Goal: Task Accomplishment & Management: Use online tool/utility

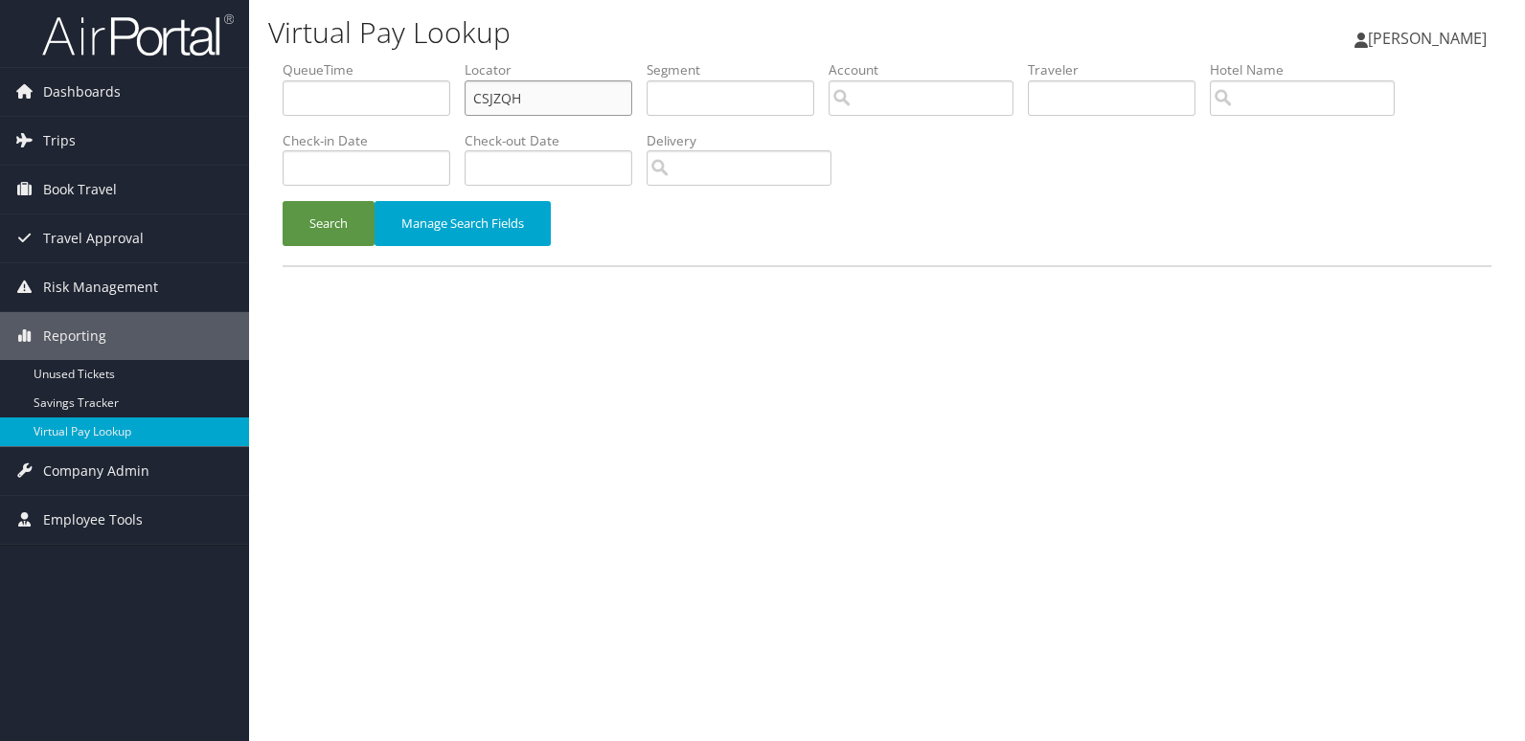
drag, startPoint x: 540, startPoint y: 96, endPoint x: 404, endPoint y: 122, distance: 138.5
click at [404, 60] on ul "QueueTime Locator CSJZQH Segment Account Traveler Hotel Name Check-in Date Chec…" at bounding box center [887, 60] width 1209 height 0
paste input "JLOJBG"
type input "JLOJBG"
click at [337, 178] on input "text" at bounding box center [367, 167] width 168 height 35
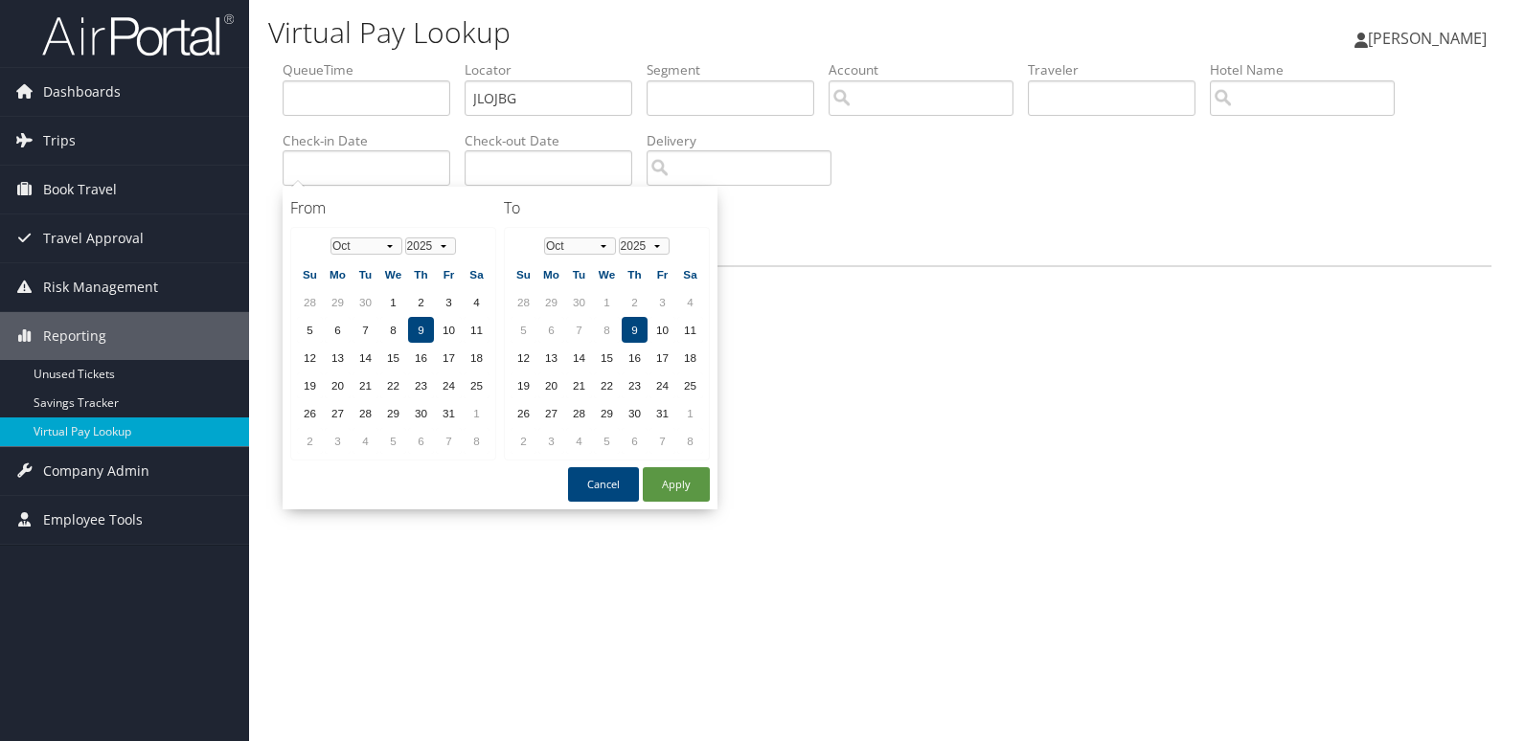
click at [1083, 403] on div "Virtual Pay Lookup Mack Bravo Mack Bravo My Settings Travel Agency Contacts Vie…" at bounding box center [887, 370] width 1276 height 741
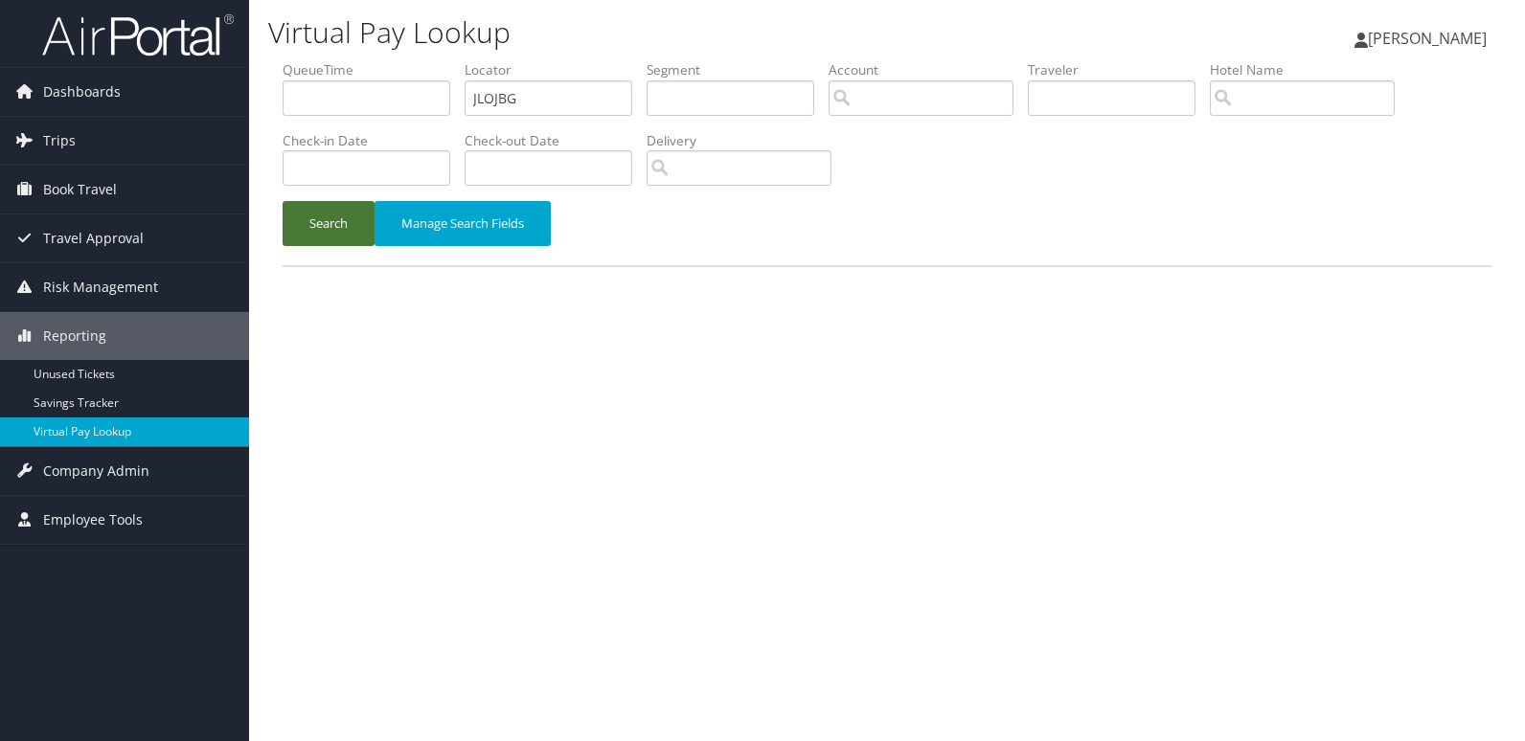
drag, startPoint x: 326, startPoint y: 224, endPoint x: 364, endPoint y: 237, distance: 40.3
click at [326, 226] on button "Search" at bounding box center [329, 223] width 92 height 45
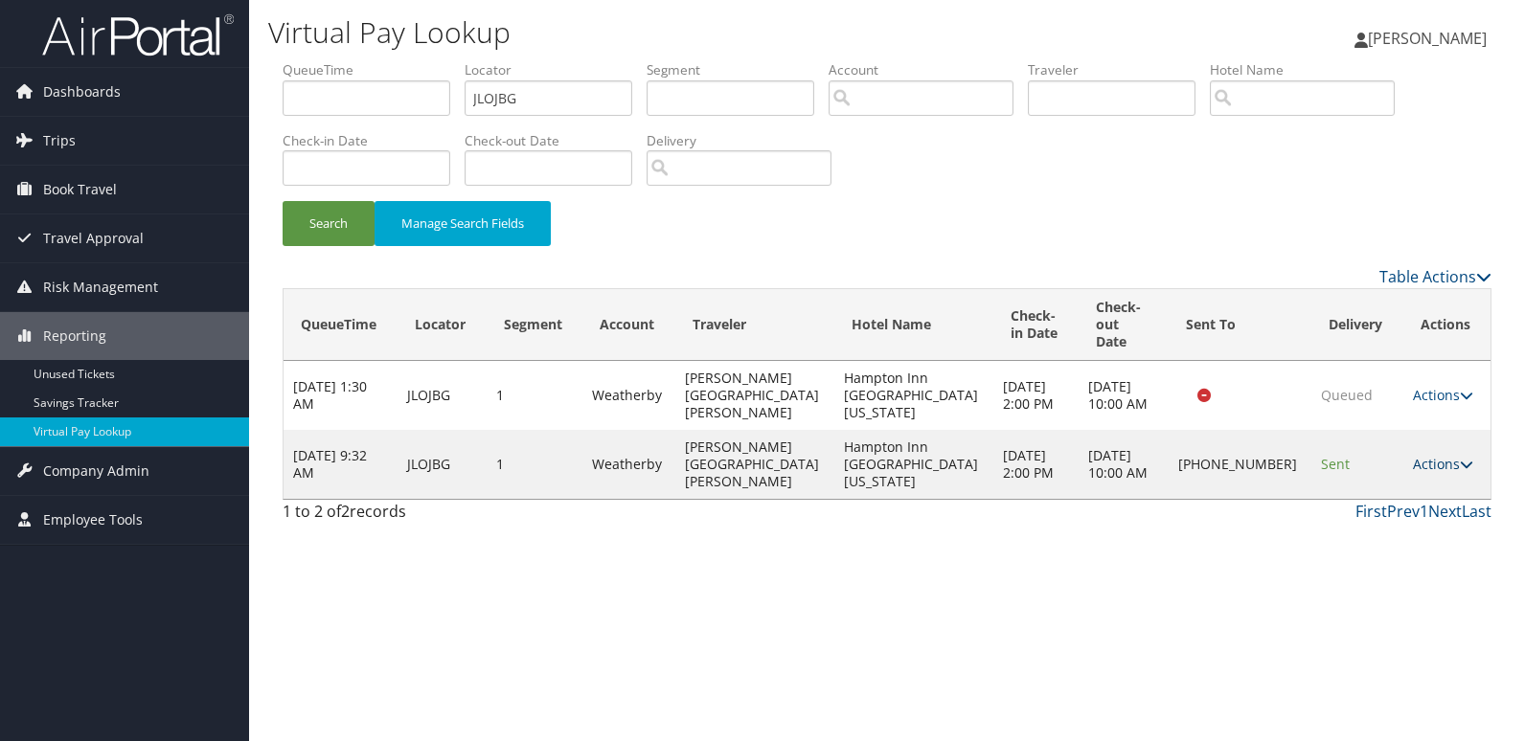
click at [1413, 455] on link "Actions" at bounding box center [1443, 464] width 60 height 18
click at [1381, 486] on link "Logs" at bounding box center [1375, 490] width 164 height 33
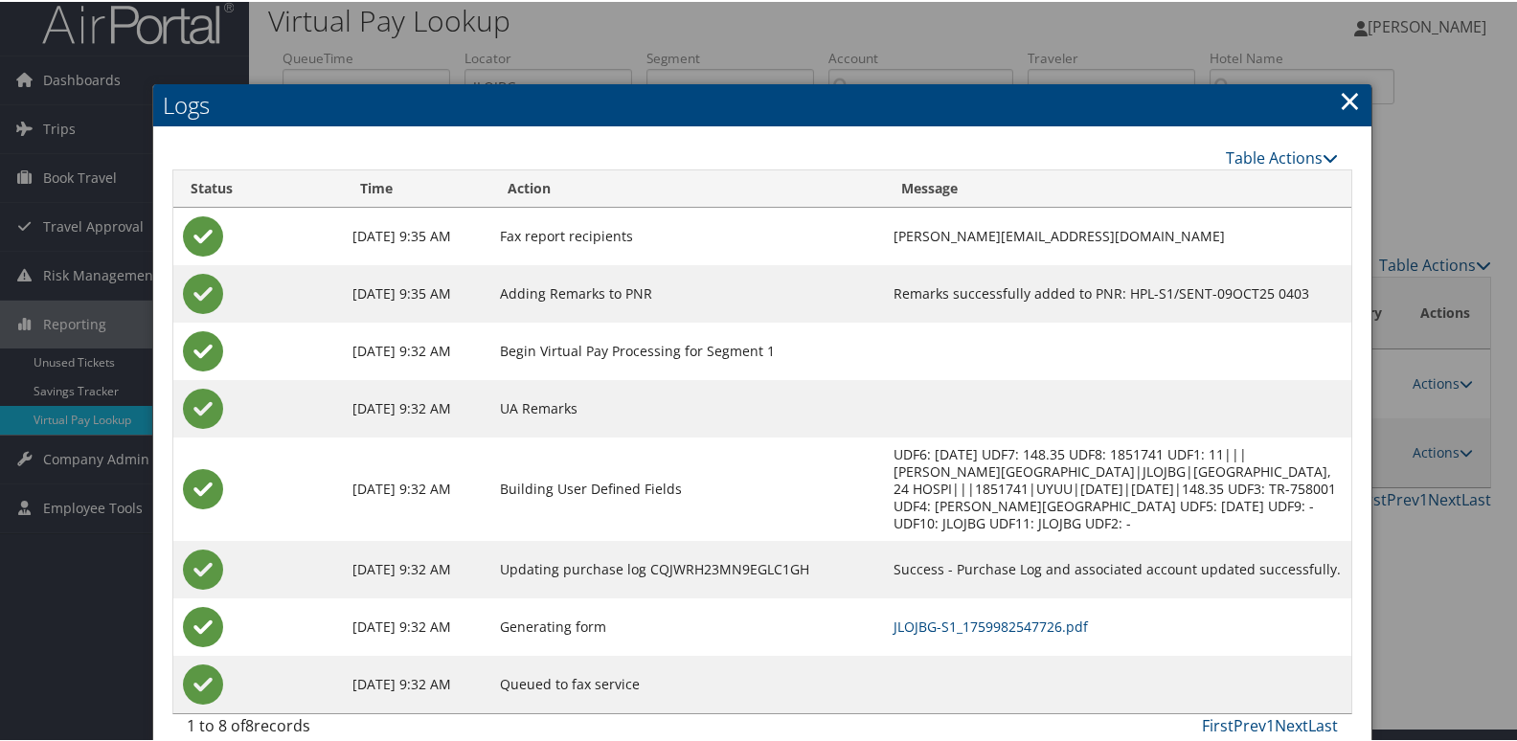
scroll to position [20, 0]
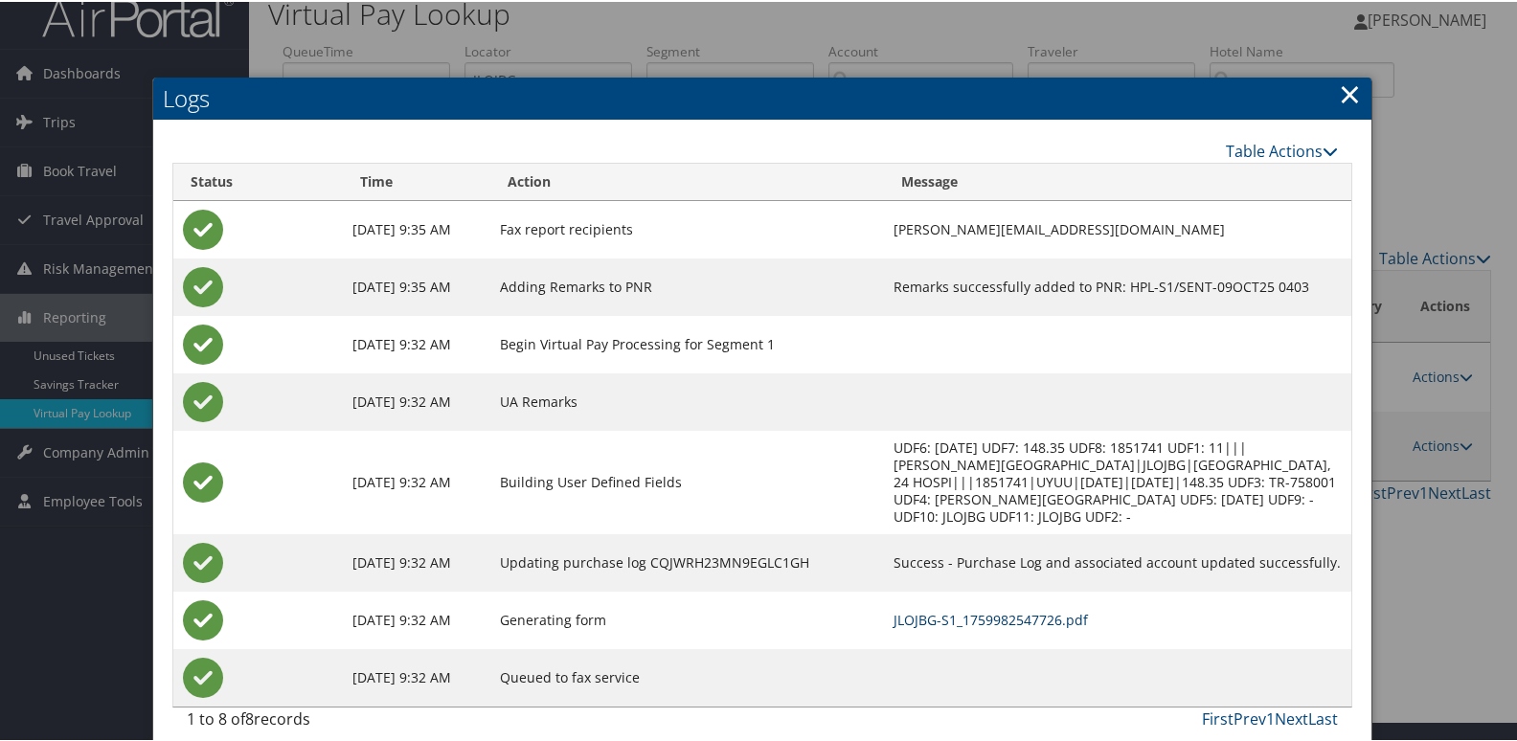
click at [944, 609] on link "JLOJBG-S1_1759982547726.pdf" at bounding box center [991, 618] width 194 height 18
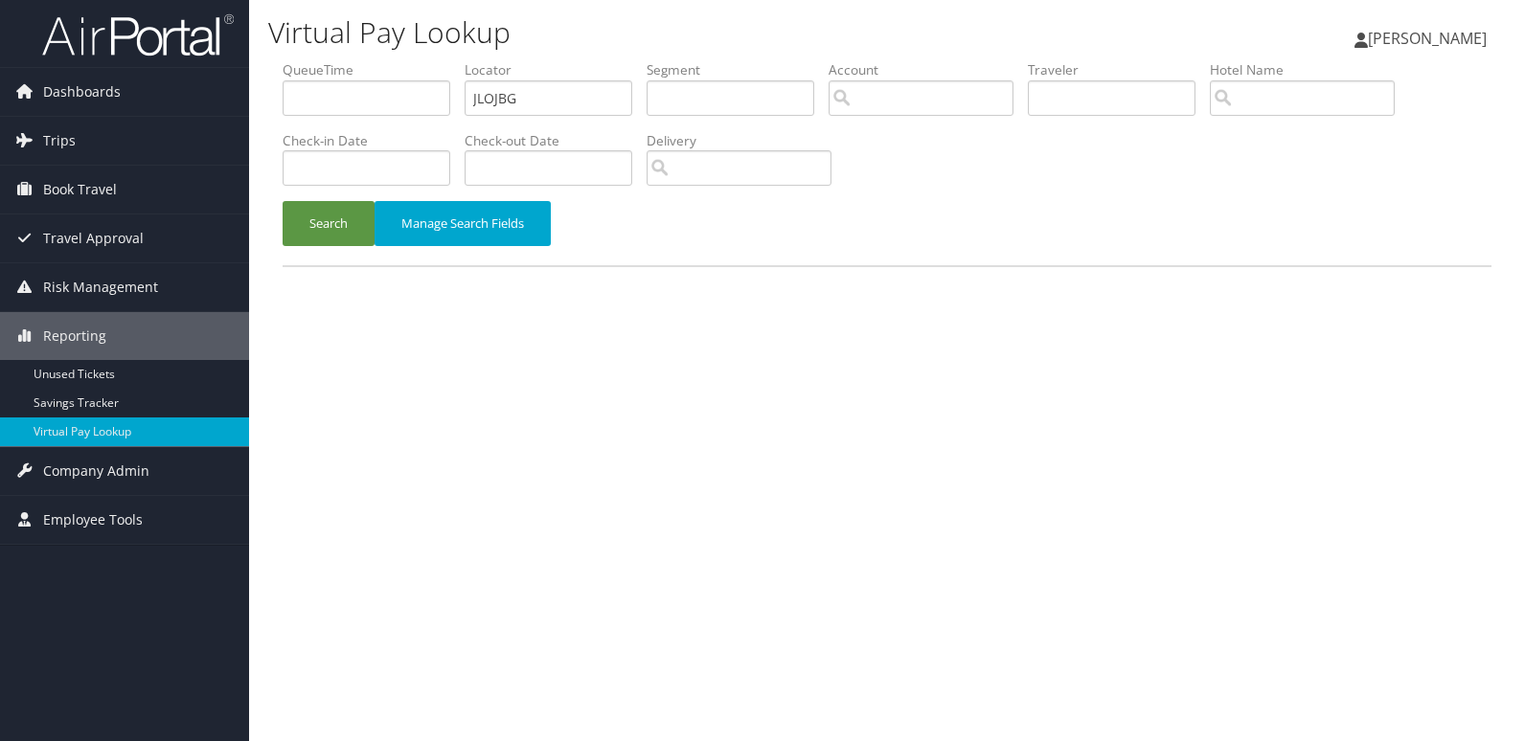
click at [348, 60] on ul "QueueTime Locator JLOJBG Segment Account Traveler Hotel Name Check-in Date Chec…" at bounding box center [887, 60] width 1209 height 0
type input "YJQCFX"
click at [338, 221] on button "Search" at bounding box center [329, 223] width 92 height 45
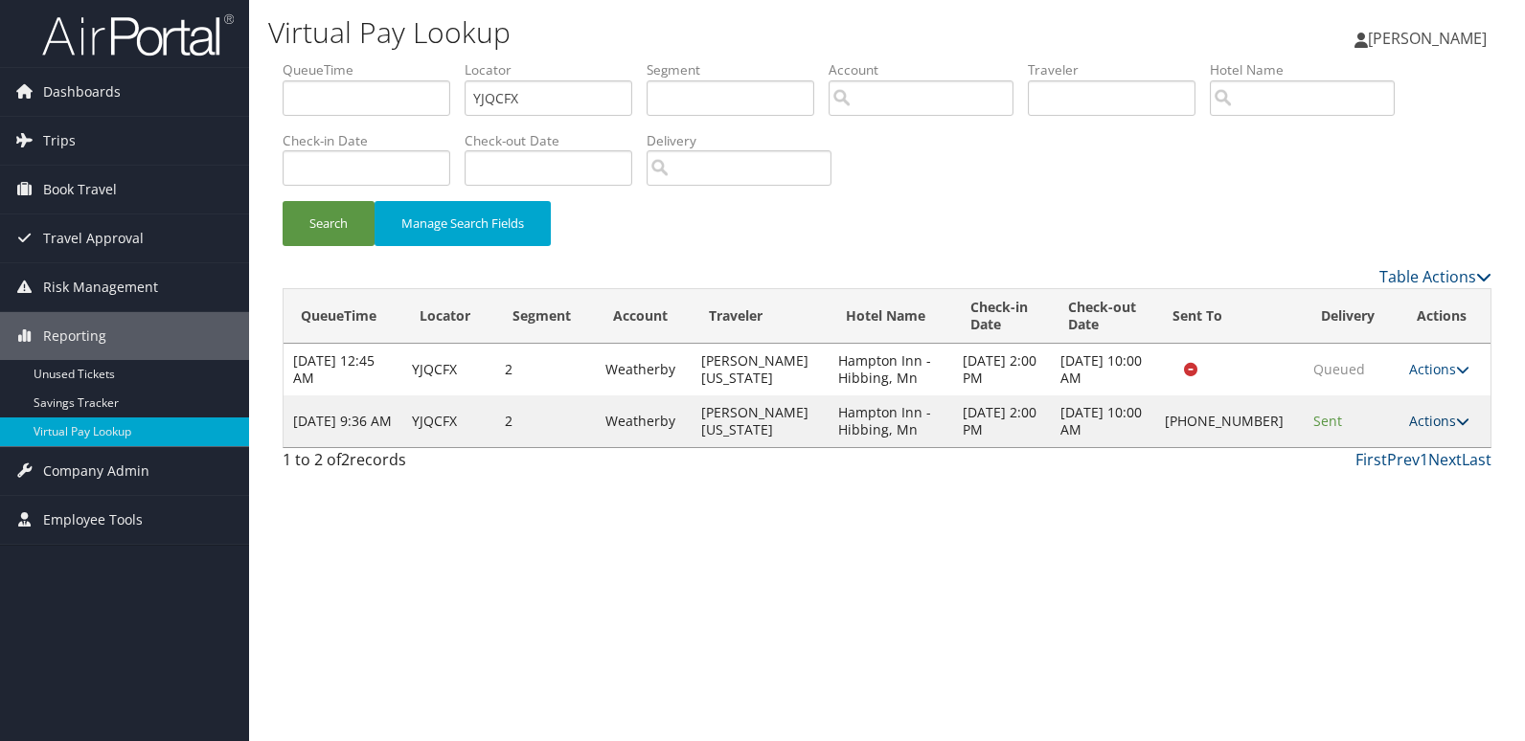
click at [1424, 418] on link "Actions" at bounding box center [1439, 421] width 60 height 18
click at [1390, 491] on link "Logs" at bounding box center [1375, 482] width 164 height 33
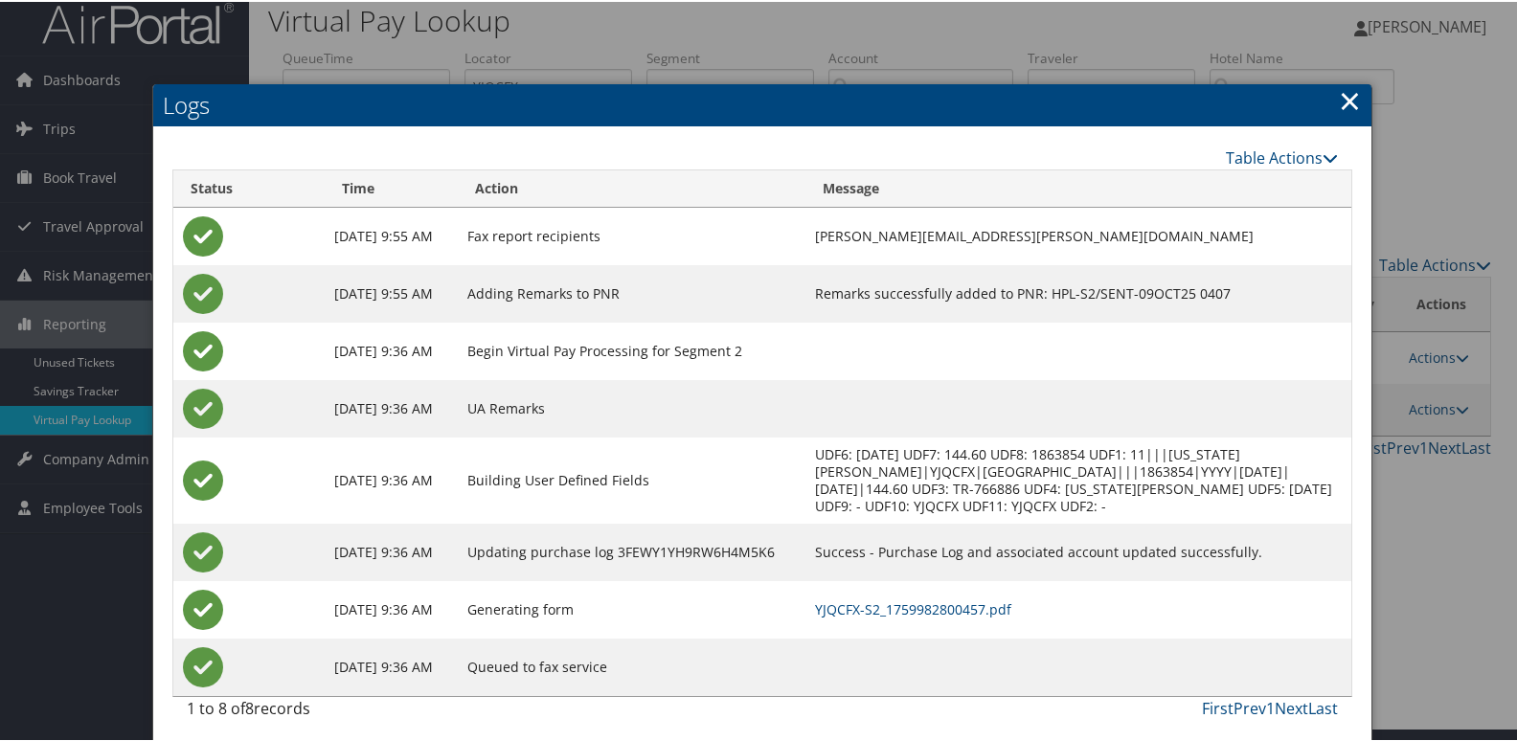
scroll to position [20, 0]
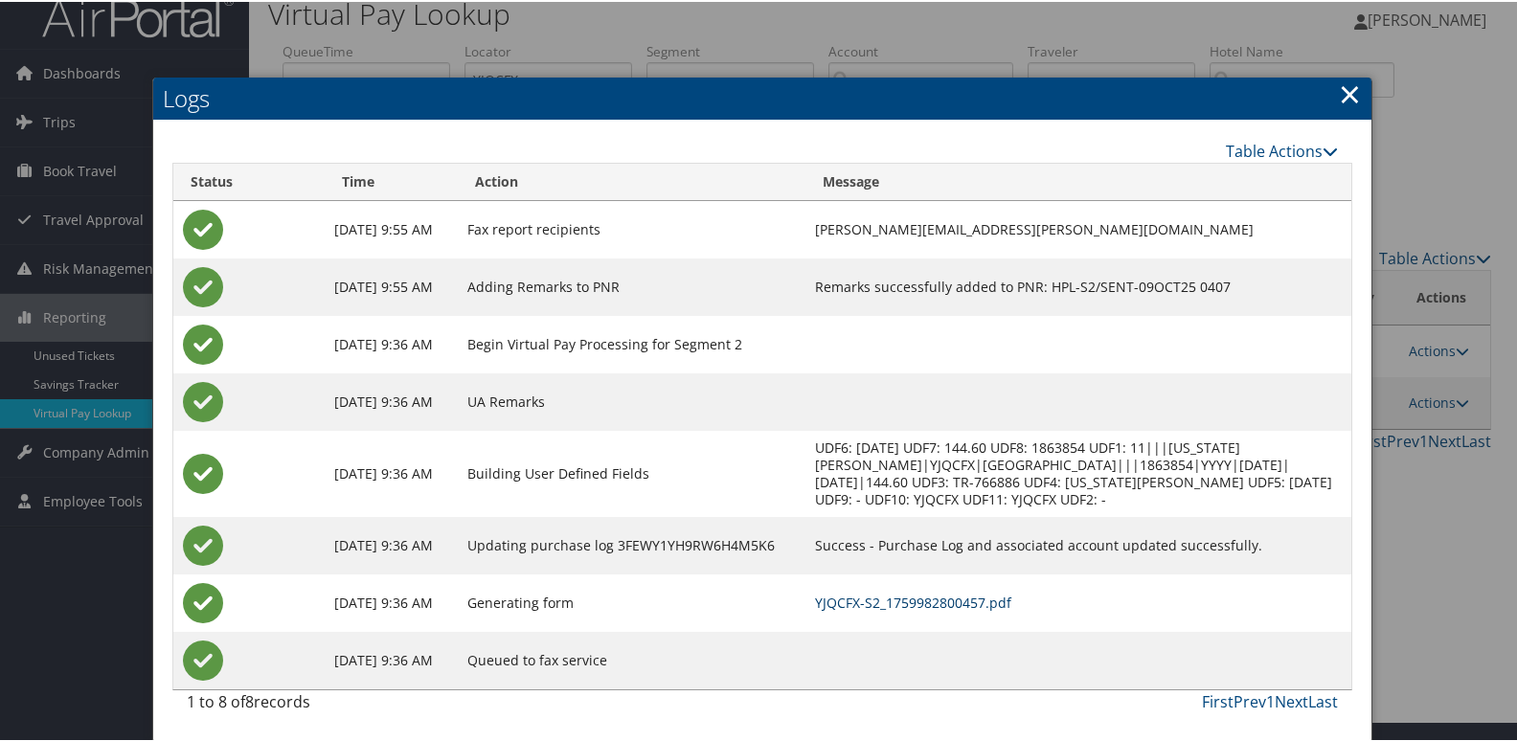
click at [941, 593] on link "YJQCFX-S2_1759982800457.pdf" at bounding box center [913, 601] width 196 height 18
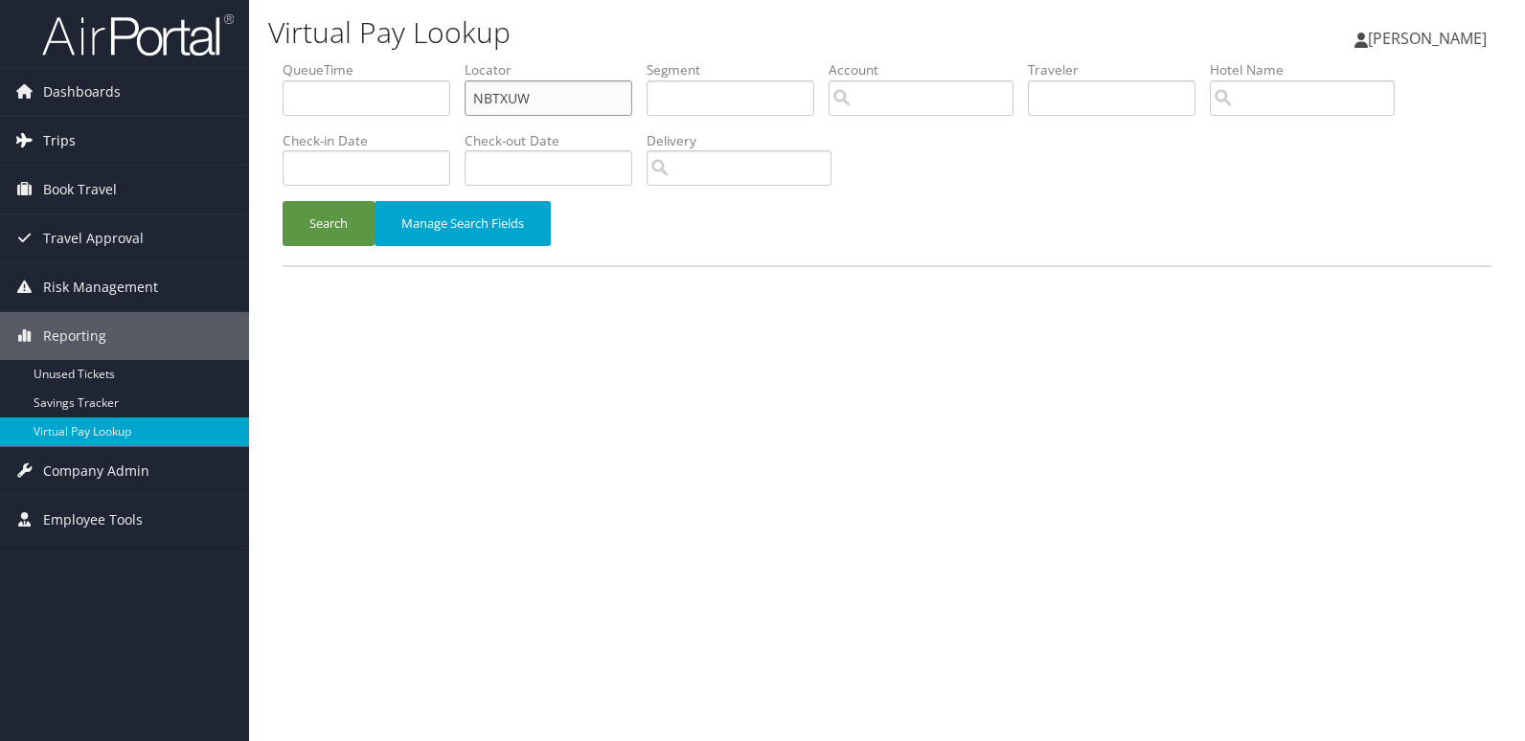
drag, startPoint x: 436, startPoint y: 102, endPoint x: 183, endPoint y: 162, distance: 260.0
click at [262, 134] on div "Virtual Pay Lookup [PERSON_NAME] [PERSON_NAME] My Settings Travel Agency Contac…" at bounding box center [887, 370] width 1276 height 741
paste input "UXGNOJ"
type input "UXGNOJ"
click at [304, 229] on button "Search" at bounding box center [329, 223] width 92 height 45
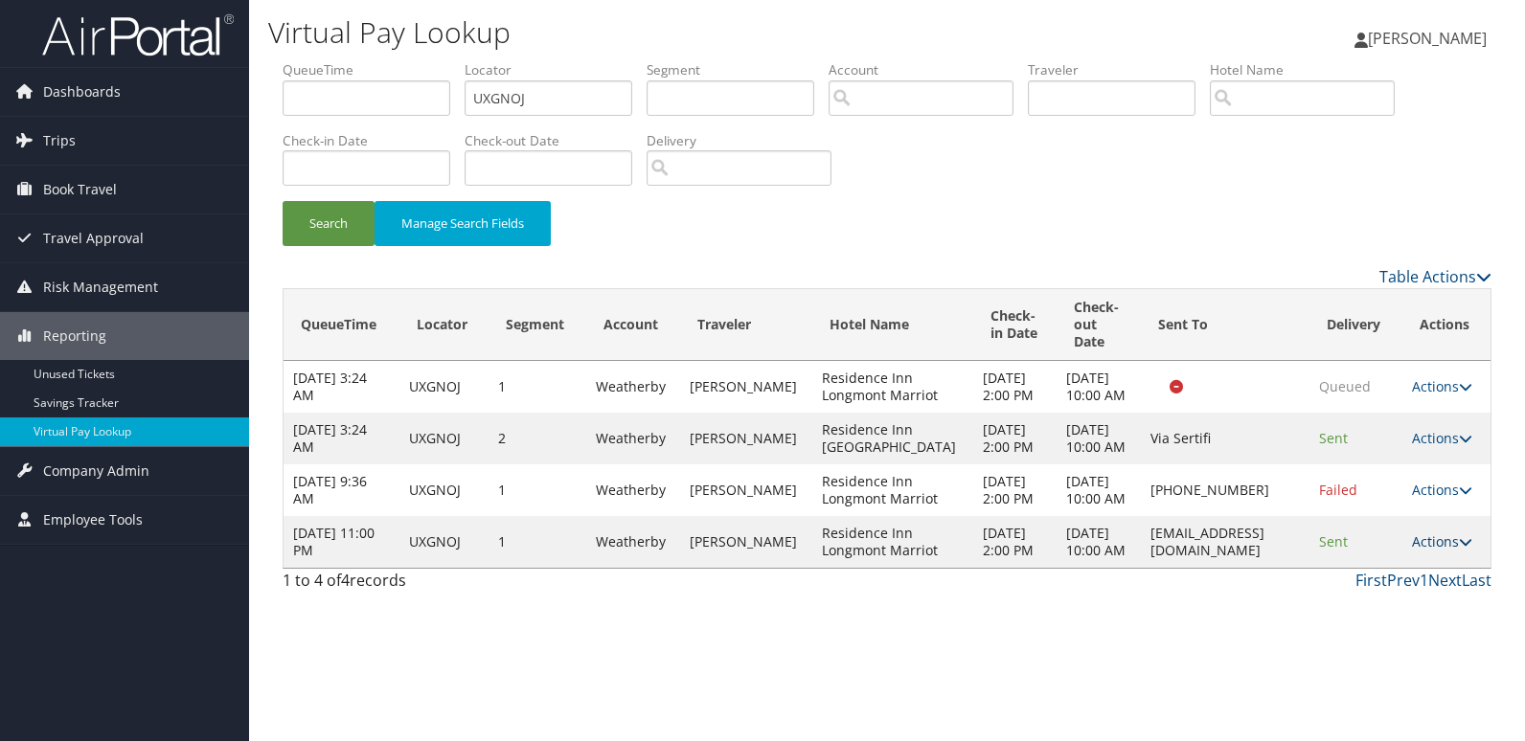
click at [1446, 551] on link "Actions" at bounding box center [1442, 542] width 60 height 18
click at [1414, 650] on link "Logs" at bounding box center [1403, 663] width 121 height 33
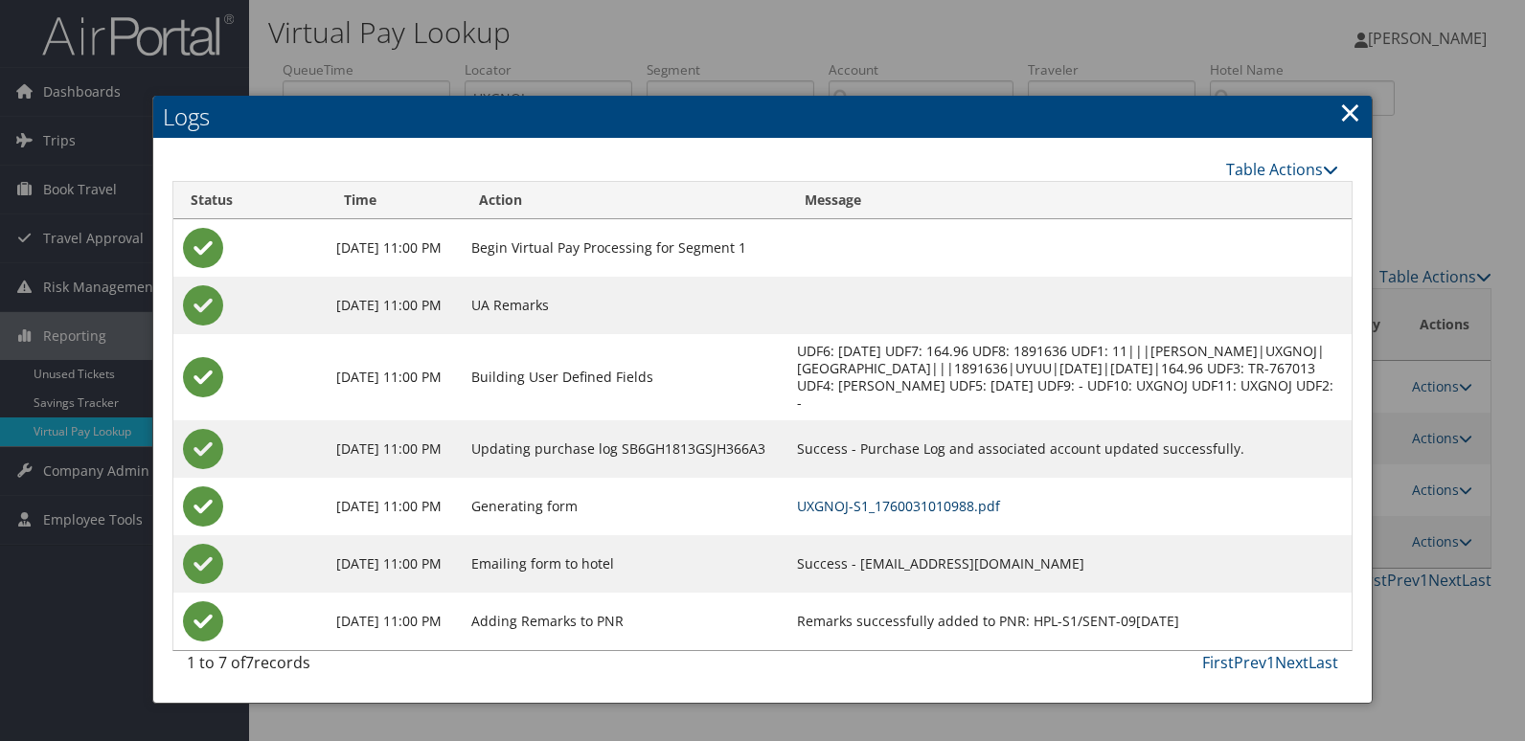
drag, startPoint x: 929, startPoint y: 504, endPoint x: 941, endPoint y: 507, distance: 11.8
click at [929, 504] on link "UXGNOJ-S1_1760031010988.pdf" at bounding box center [898, 506] width 203 height 18
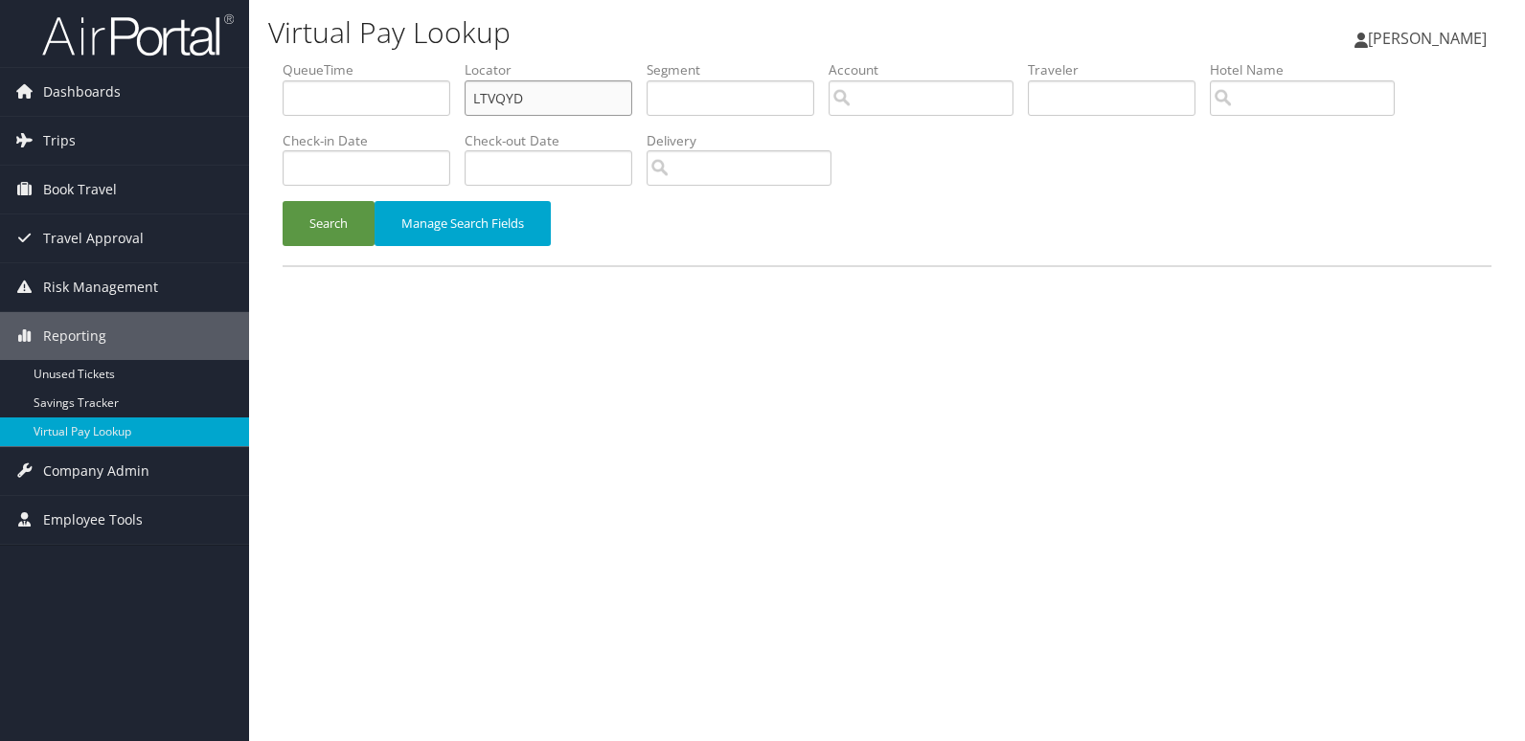
drag, startPoint x: 378, startPoint y: 110, endPoint x: 270, endPoint y: 148, distance: 114.8
click at [323, 60] on ul "QueueTime Locator LTVQYD Segment Account Traveler Hotel Name Check-in Date Chec…" at bounding box center [887, 60] width 1209 height 0
paste input "WGVCZK"
type input "WGVCZK"
click at [317, 219] on button "Search" at bounding box center [329, 223] width 92 height 45
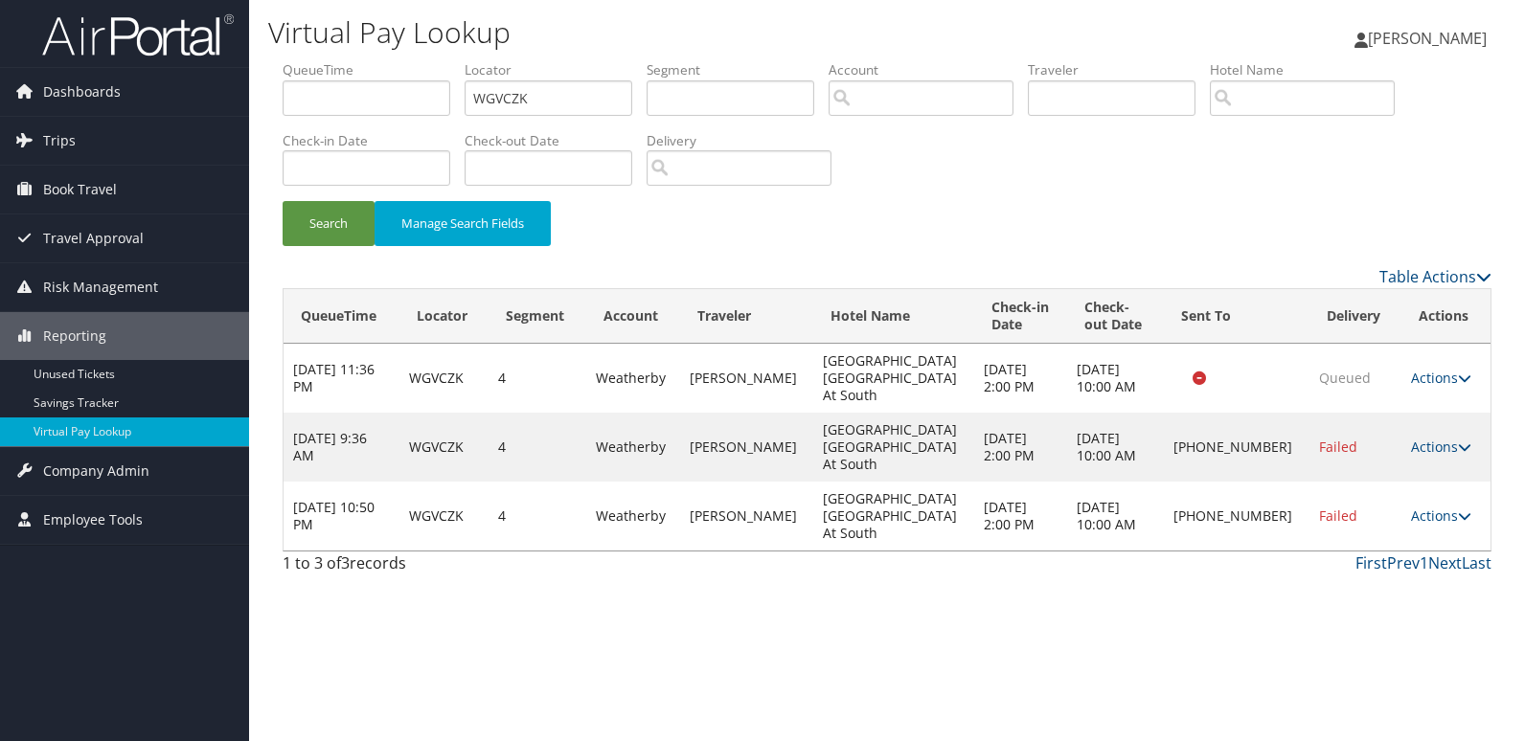
click at [1454, 482] on td "Actions Resend Logs Delivery Information View Itinerary" at bounding box center [1446, 516] width 89 height 69
click at [1442, 507] on link "Actions" at bounding box center [1441, 516] width 60 height 18
click at [1316, 536] on icon at bounding box center [1310, 533] width 17 height 13
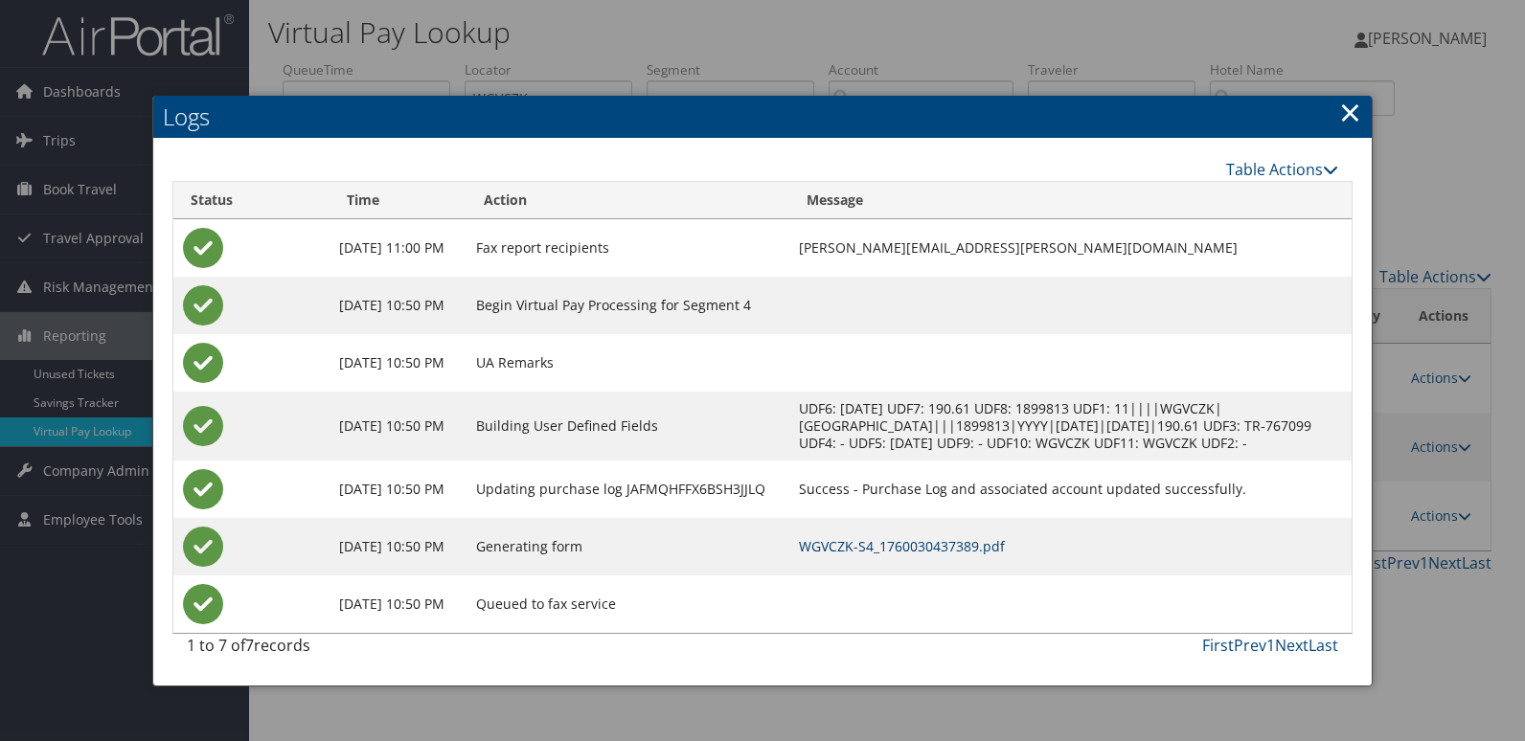
click at [936, 536] on td "WGVCZK-S4_1760030437389.pdf" at bounding box center [1070, 546] width 562 height 57
click at [936, 542] on link "WGVCZK-S4_1760030437389.pdf" at bounding box center [902, 546] width 206 height 18
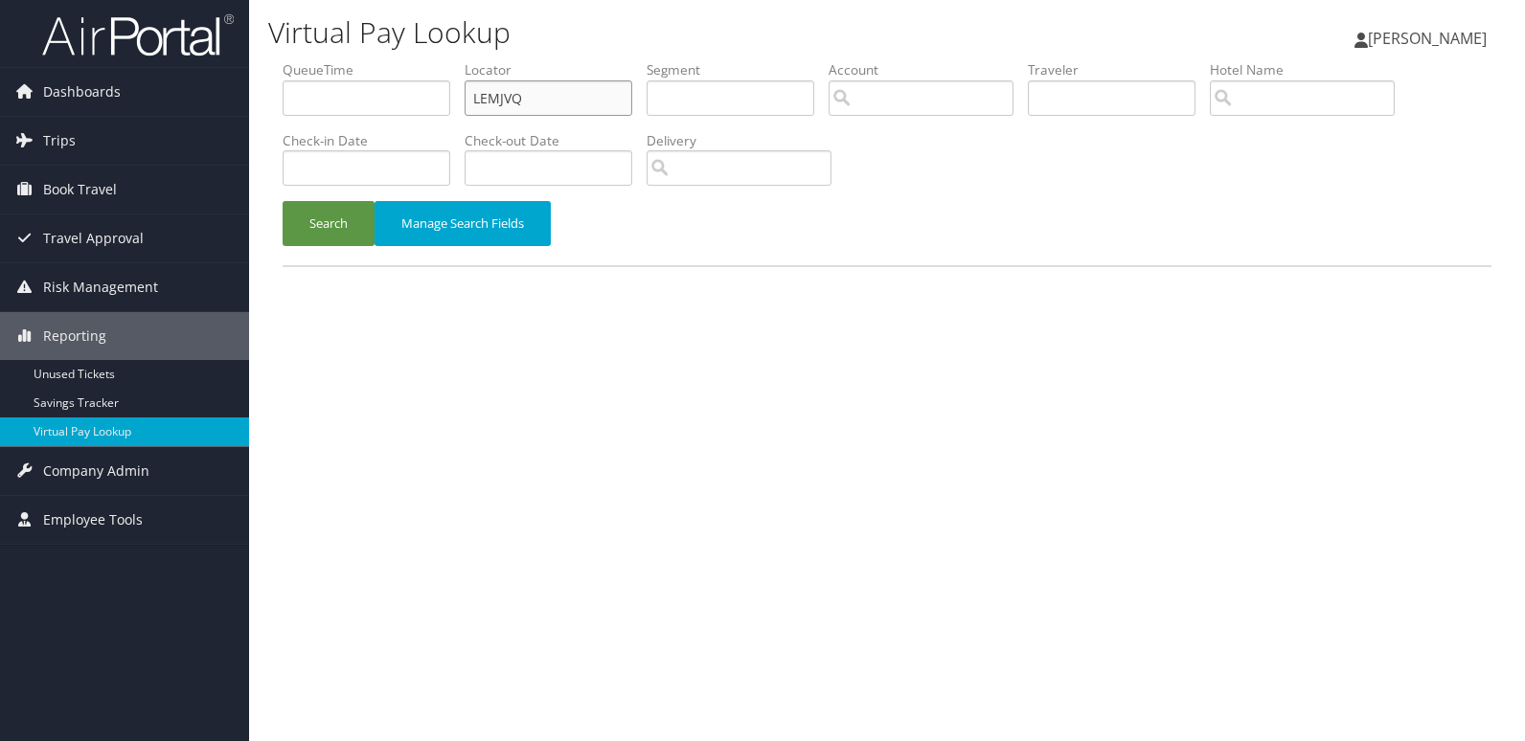
drag, startPoint x: 546, startPoint y: 97, endPoint x: 403, endPoint y: 118, distance: 144.3
click at [426, 60] on ul "QueueTime Locator LEMJVQ Segment Account Traveler Hotel Name Check-in Date Chec…" at bounding box center [887, 60] width 1209 height 0
paste input "WRMAOS"
type input "WRMAOS"
drag, startPoint x: 339, startPoint y: 218, endPoint x: 769, endPoint y: 242, distance: 430.8
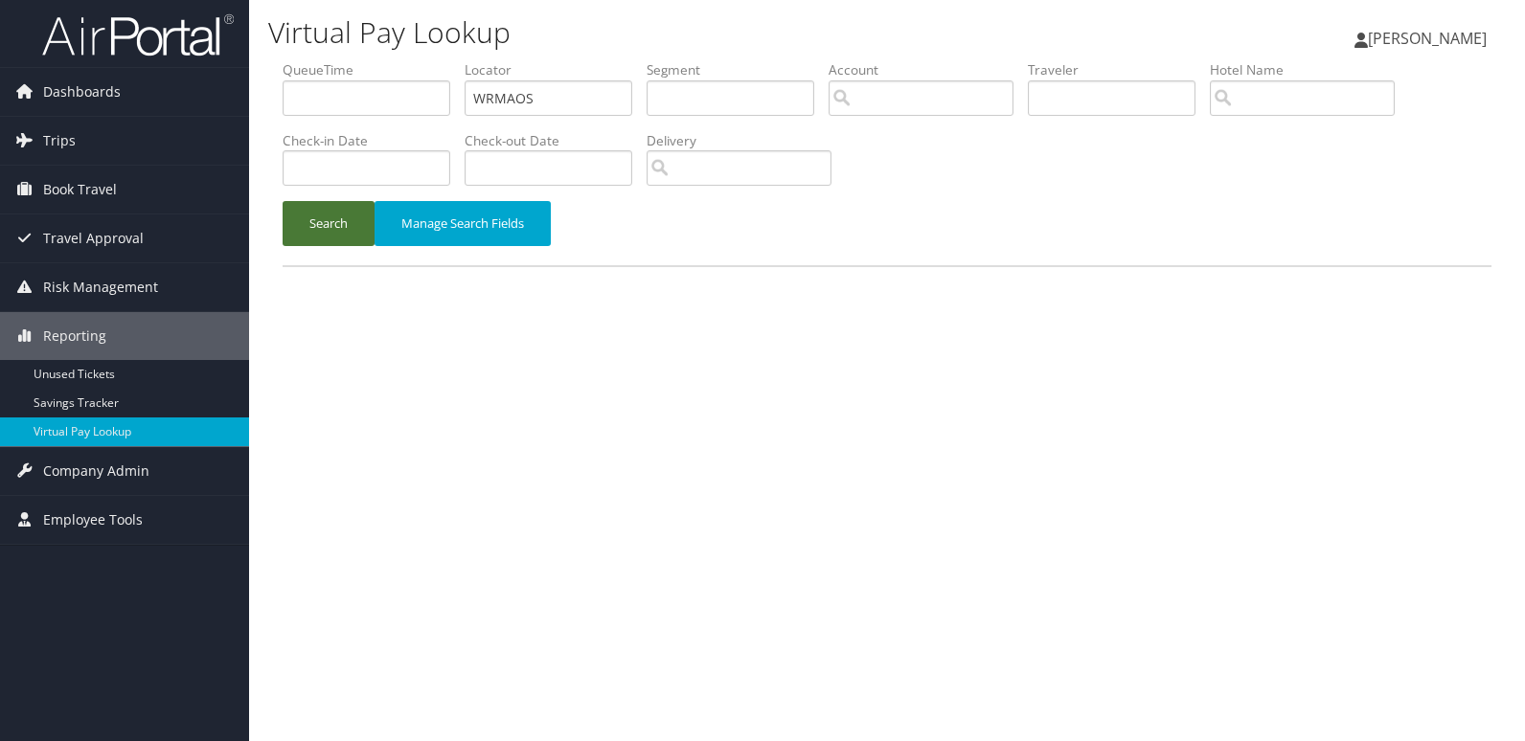
click at [339, 221] on button "Search" at bounding box center [329, 223] width 92 height 45
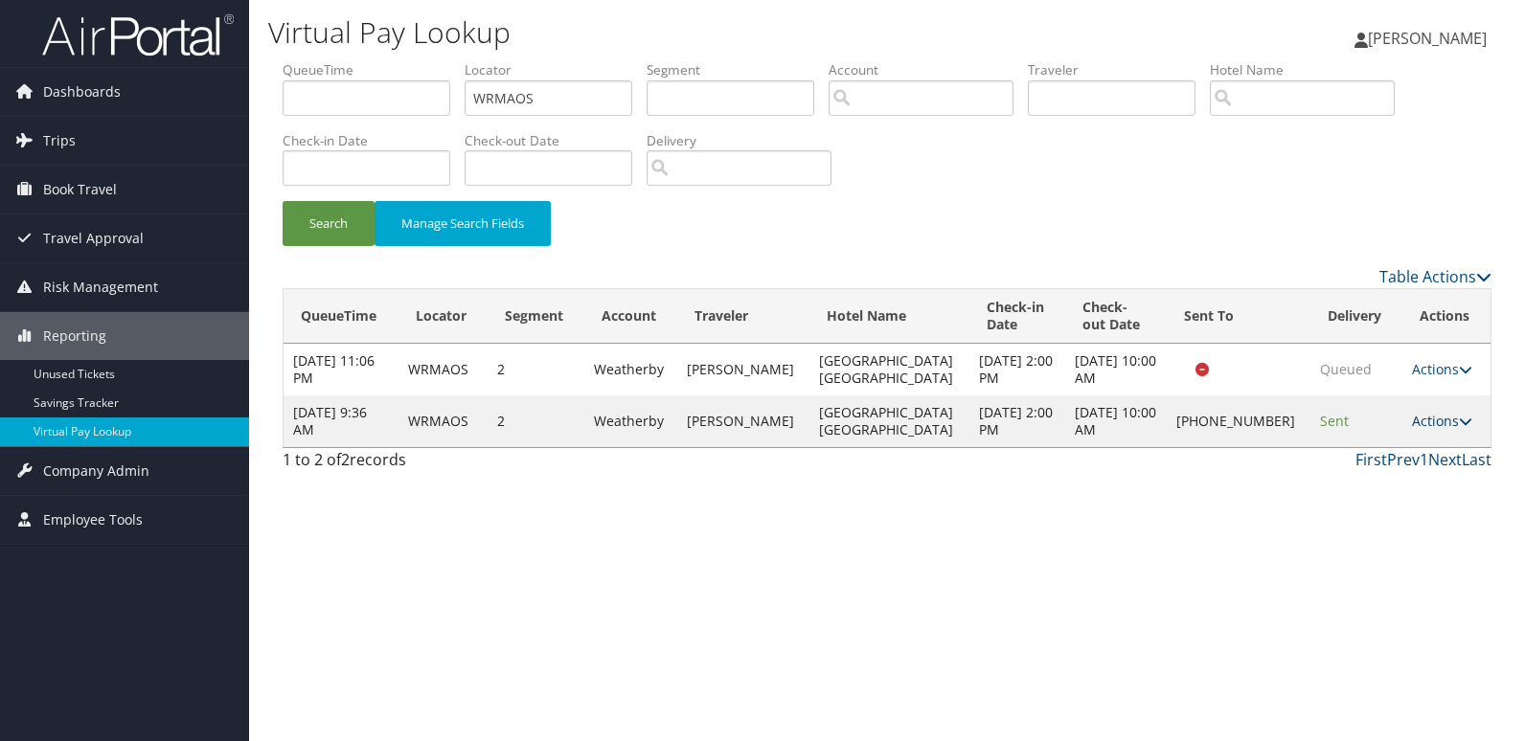
click at [1412, 422] on link "Actions" at bounding box center [1442, 421] width 60 height 18
click at [1403, 489] on link "Logs" at bounding box center [1374, 482] width 164 height 33
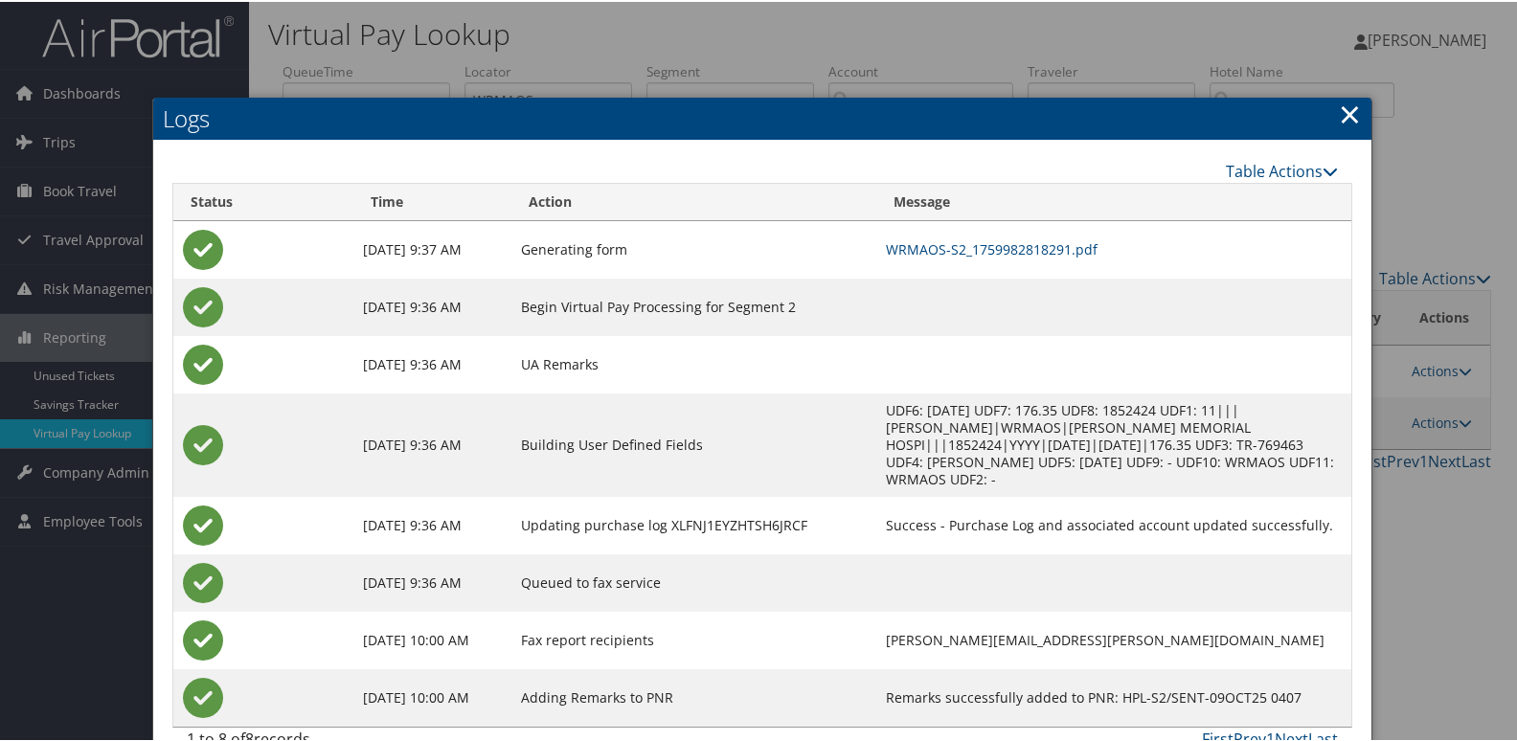
click at [972, 257] on td "WRMAOS-S2_1759982818291.pdf" at bounding box center [1114, 247] width 475 height 57
click at [972, 241] on link "WRMAOS-S2_1759982818291.pdf" at bounding box center [992, 248] width 212 height 18
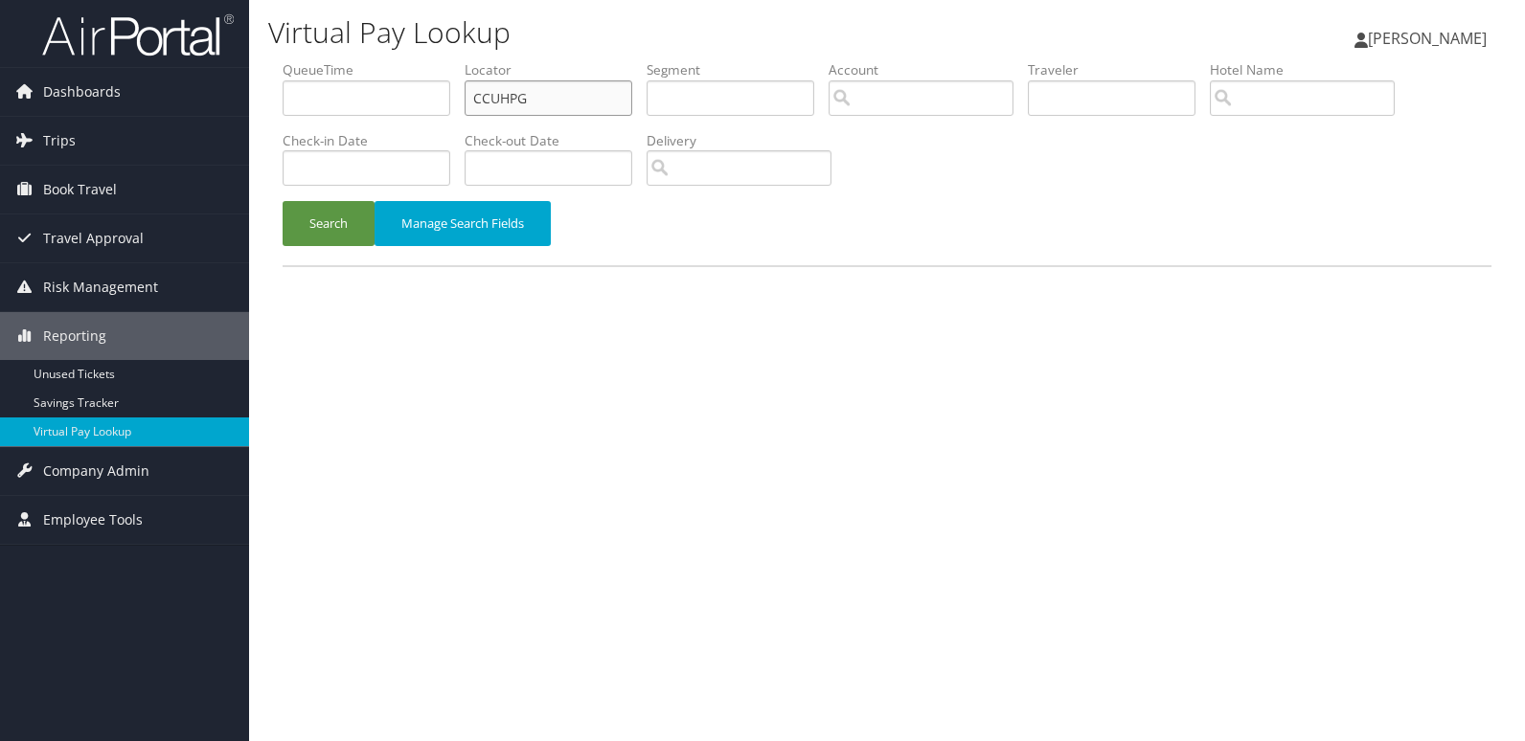
drag, startPoint x: 562, startPoint y: 97, endPoint x: 334, endPoint y: 109, distance: 228.3
click at [346, 60] on ul "QueueTime Locator CCUHPG Segment Account Traveler Hotel Name Check-in Date Chec…" at bounding box center [887, 60] width 1209 height 0
paste input "KMFFCY"
type input "KMFFCY"
click at [325, 218] on button "Search" at bounding box center [329, 223] width 92 height 45
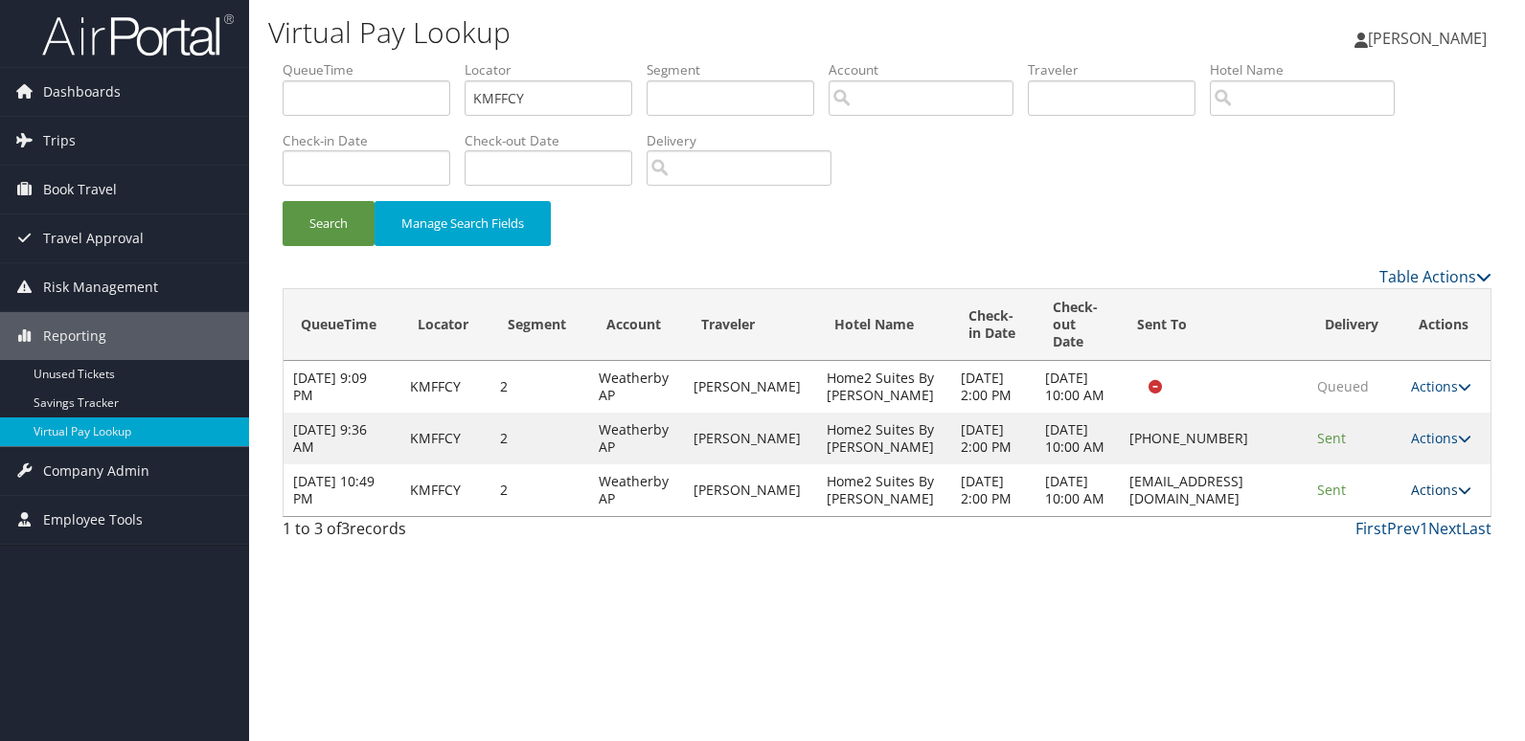
click at [1445, 499] on link "Actions" at bounding box center [1441, 490] width 60 height 18
click at [1391, 638] on link "Logs" at bounding box center [1403, 637] width 121 height 33
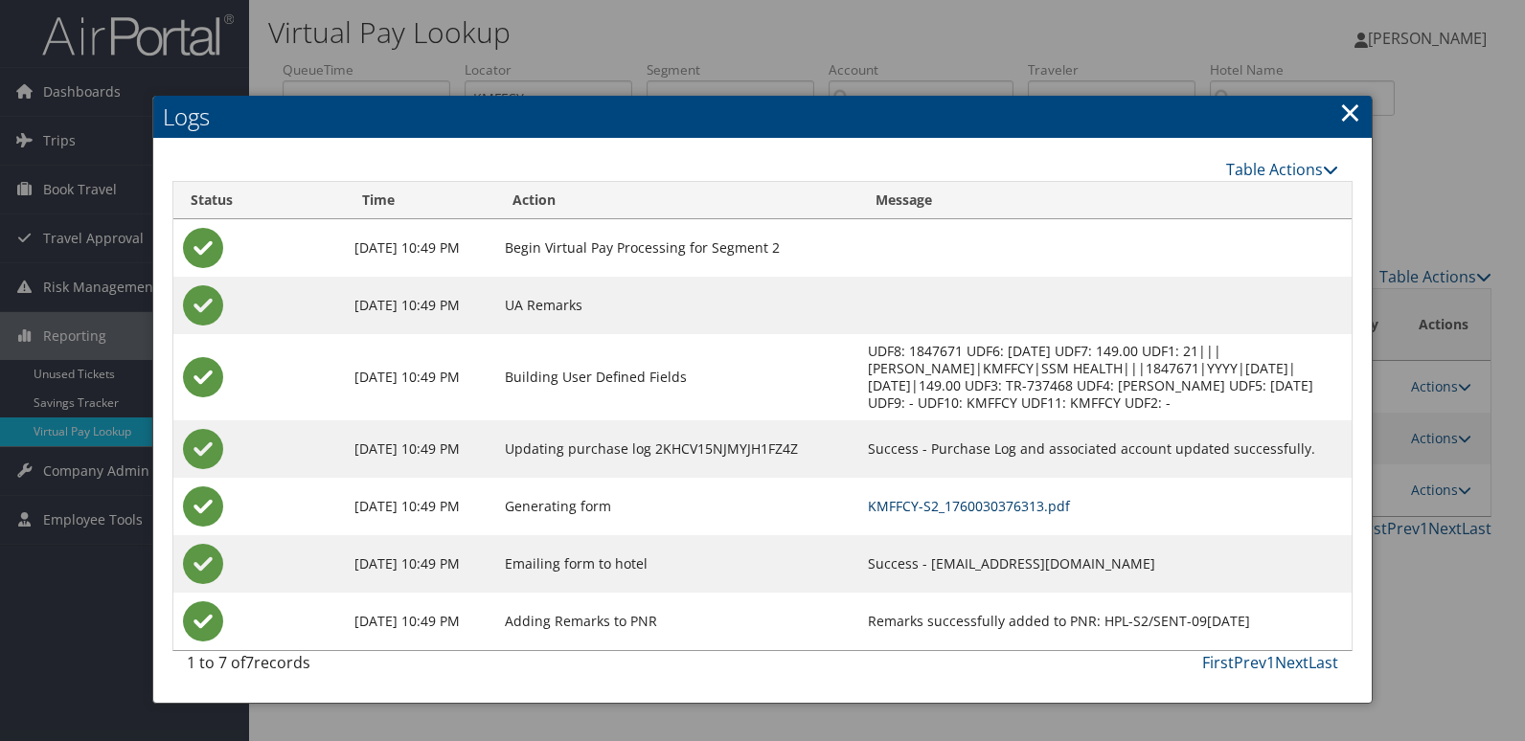
click at [986, 512] on link "KMFFCY-S2_1760030376313.pdf" at bounding box center [969, 506] width 202 height 18
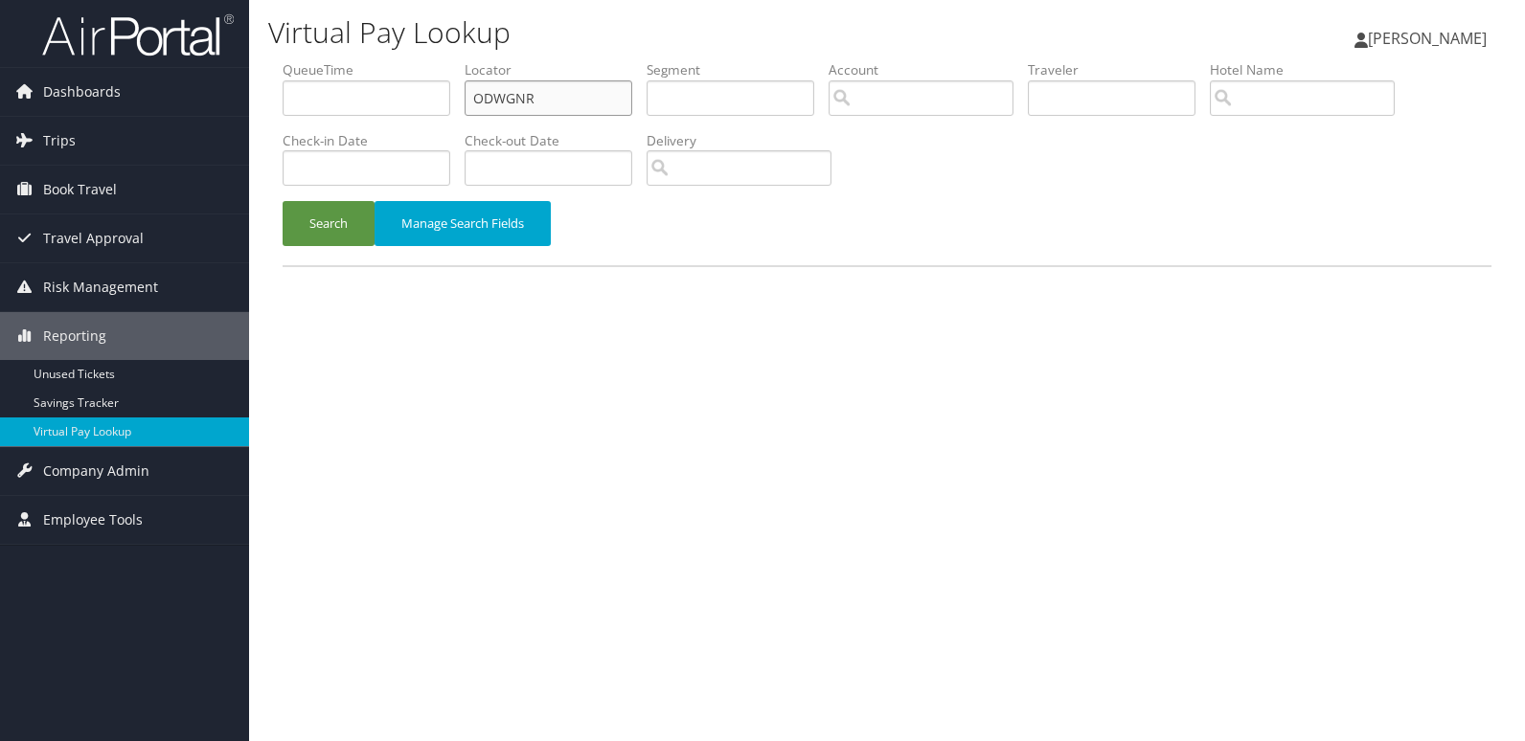
click at [283, 109] on form "QueueTime Locator ODWGNR Segment Account Traveler Hotel Name Check-in Date Chec…" at bounding box center [887, 162] width 1209 height 205
paste input "GMNDWN"
type input "GMNDWN"
click at [319, 218] on button "Search" at bounding box center [329, 223] width 92 height 45
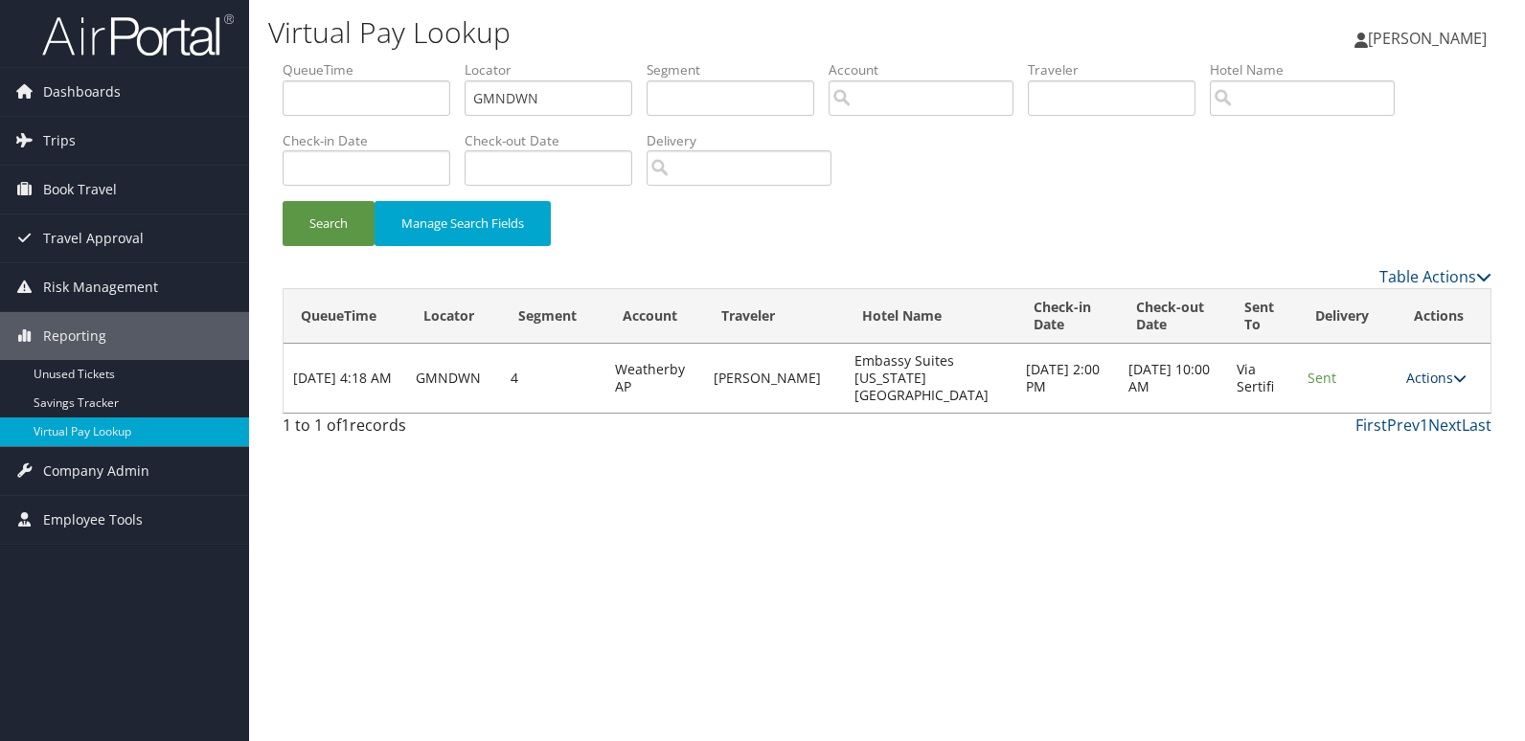
click at [1420, 372] on link "Actions" at bounding box center [1436, 378] width 60 height 18
click at [1404, 424] on link "Logs" at bounding box center [1397, 430] width 121 height 33
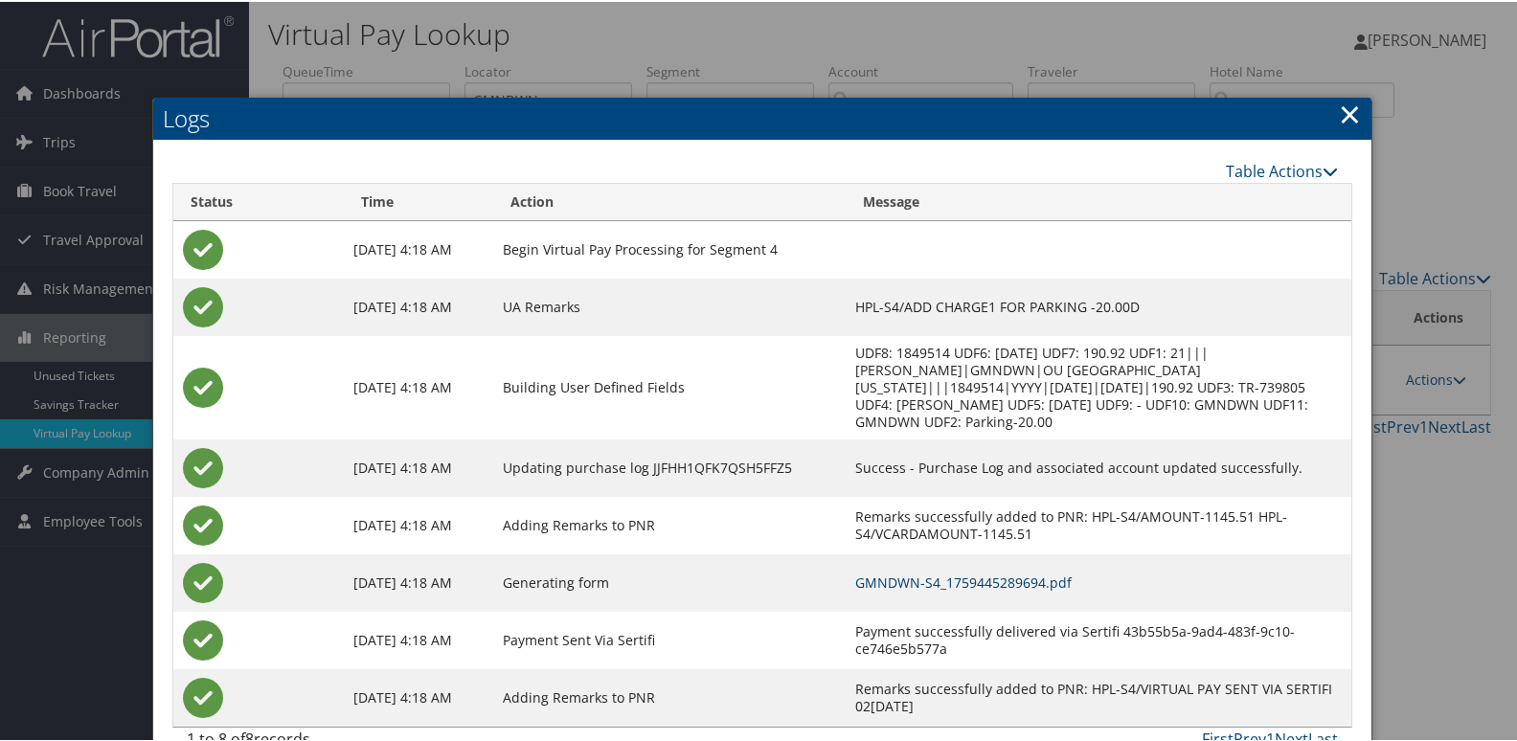
click at [1052, 584] on link "GMNDWN-S4_1759445289694.pdf" at bounding box center [963, 581] width 217 height 18
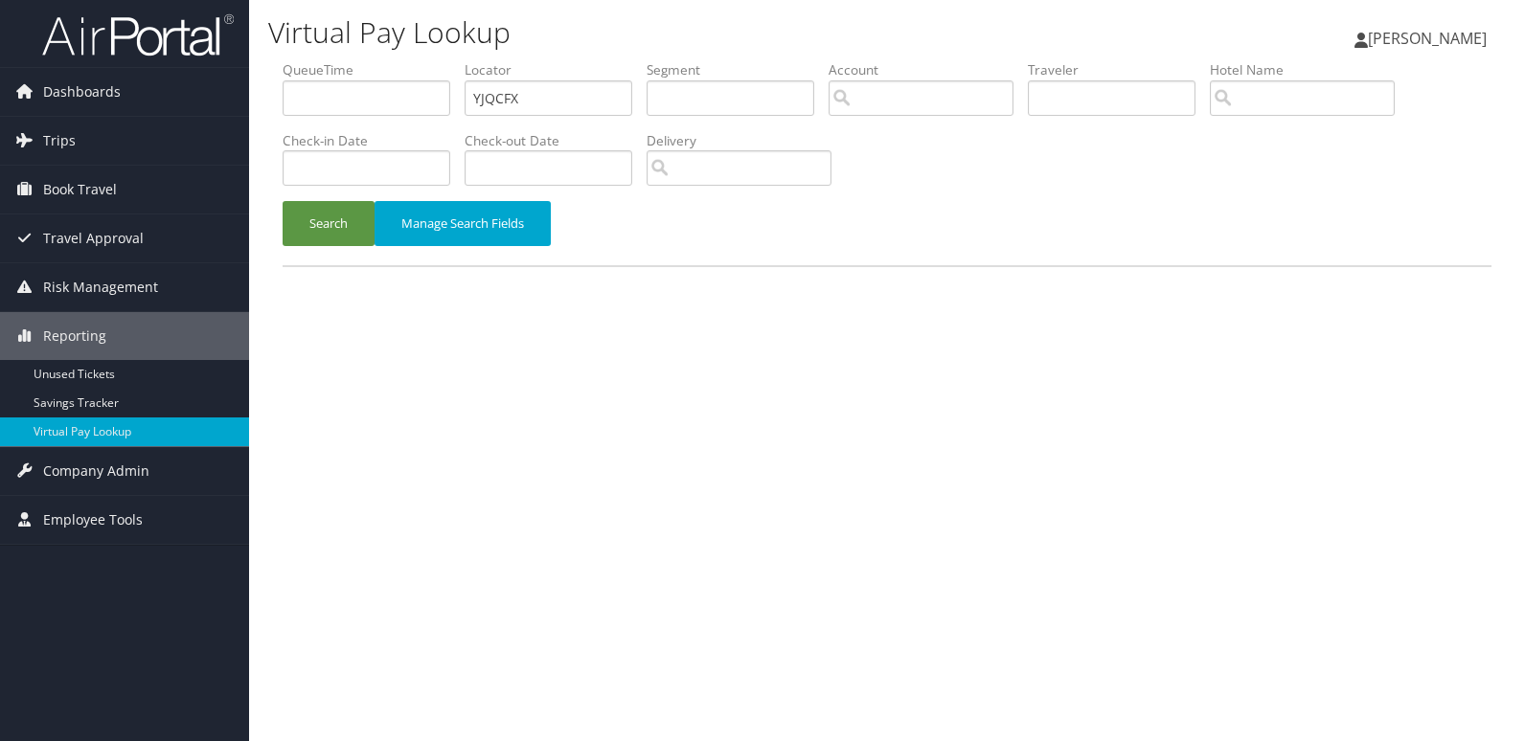
click at [338, 60] on ul "QueueTime Locator YJQCFX Segment Account Traveler Hotel Name Check-in Date Chec…" at bounding box center [887, 60] width 1209 height 0
type input "ODNAHX"
click at [326, 238] on button "Search" at bounding box center [329, 223] width 92 height 45
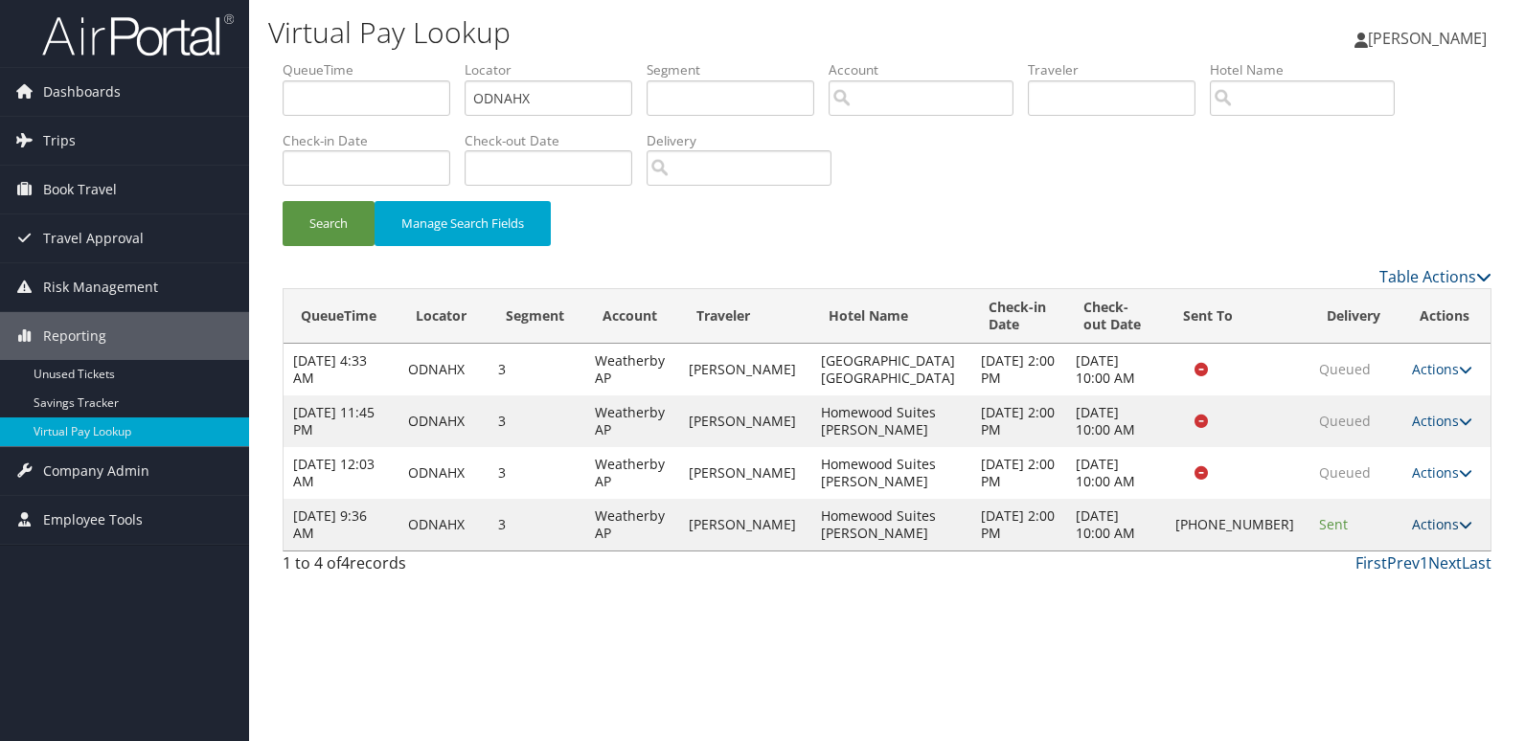
click at [1412, 522] on link "Actions" at bounding box center [1442, 524] width 60 height 18
click at [1382, 569] on link "Logs" at bounding box center [1374, 585] width 164 height 33
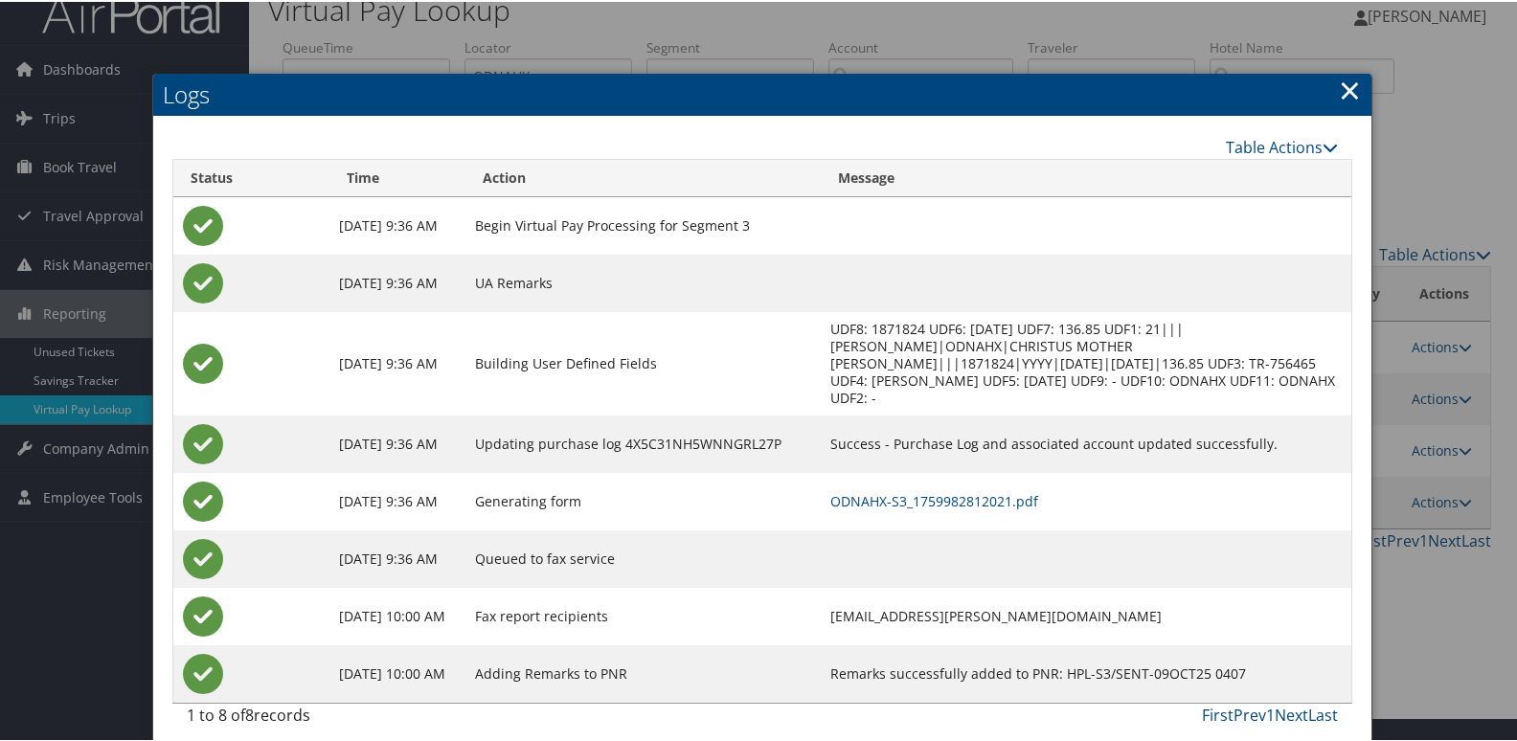
scroll to position [37, 0]
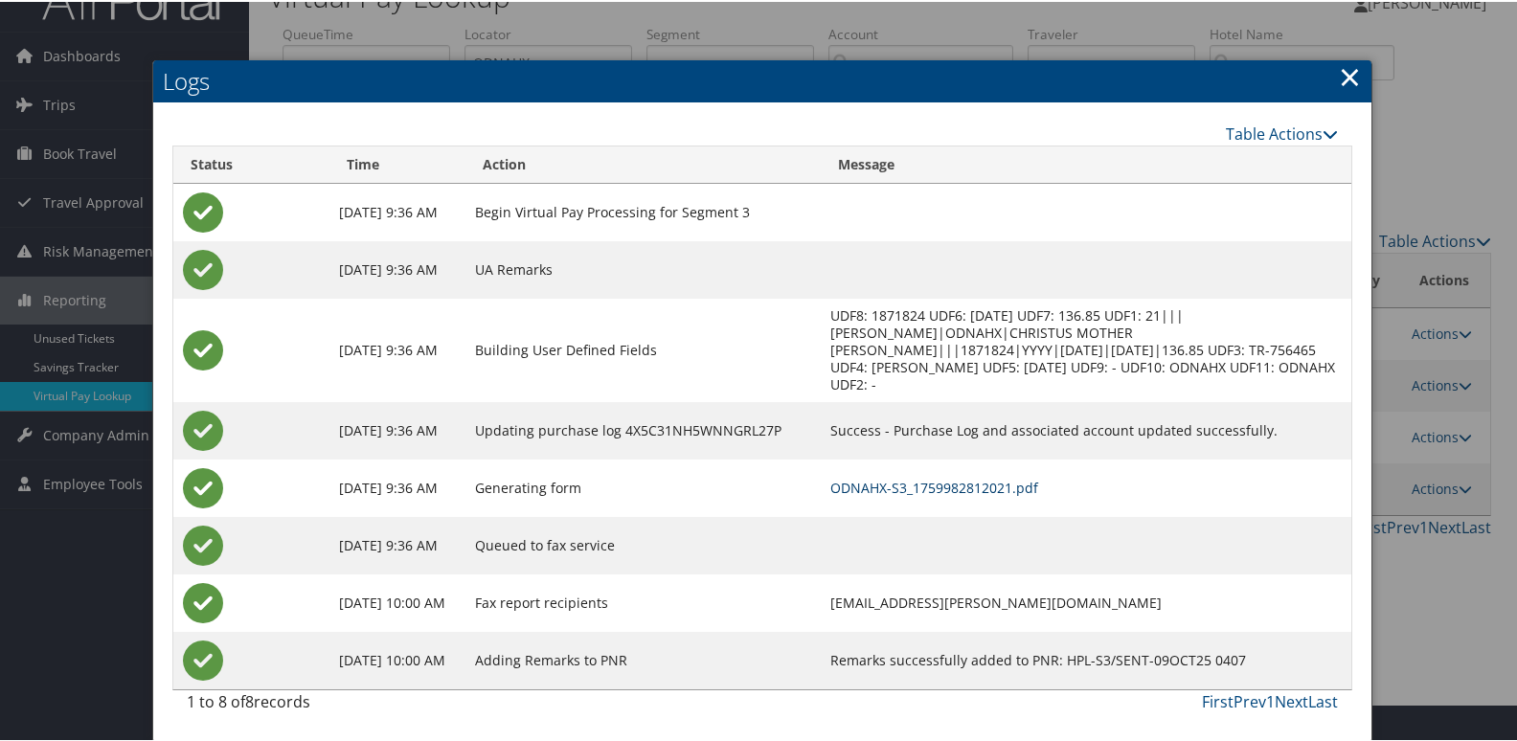
click at [1022, 486] on link "ODNAHX-S3_1759982812021.pdf" at bounding box center [935, 486] width 208 height 18
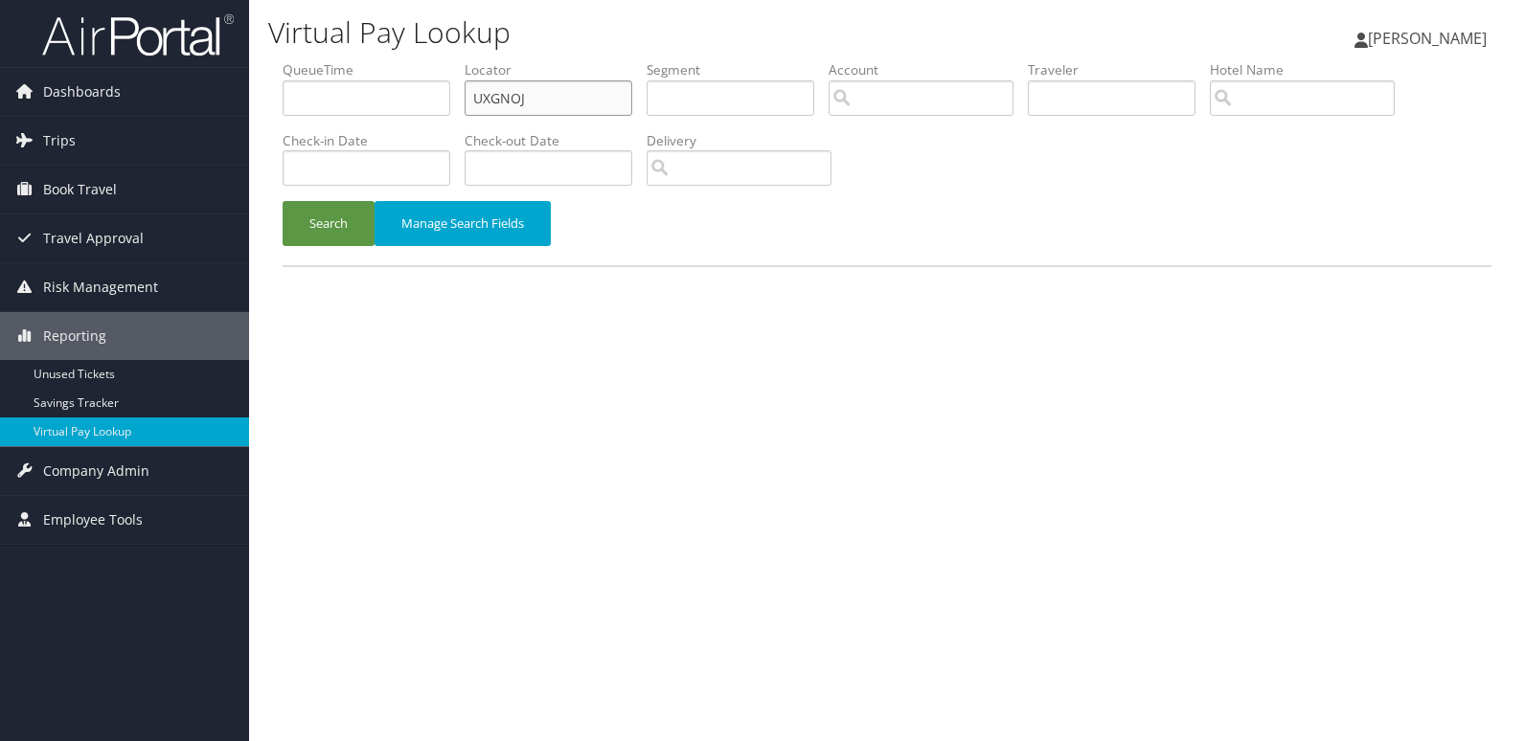
click at [556, 98] on input "UXGNOJ" at bounding box center [549, 97] width 168 height 35
paste input "GZMMF"
type input "GZMMFJ"
click at [340, 205] on button "Search" at bounding box center [329, 223] width 92 height 45
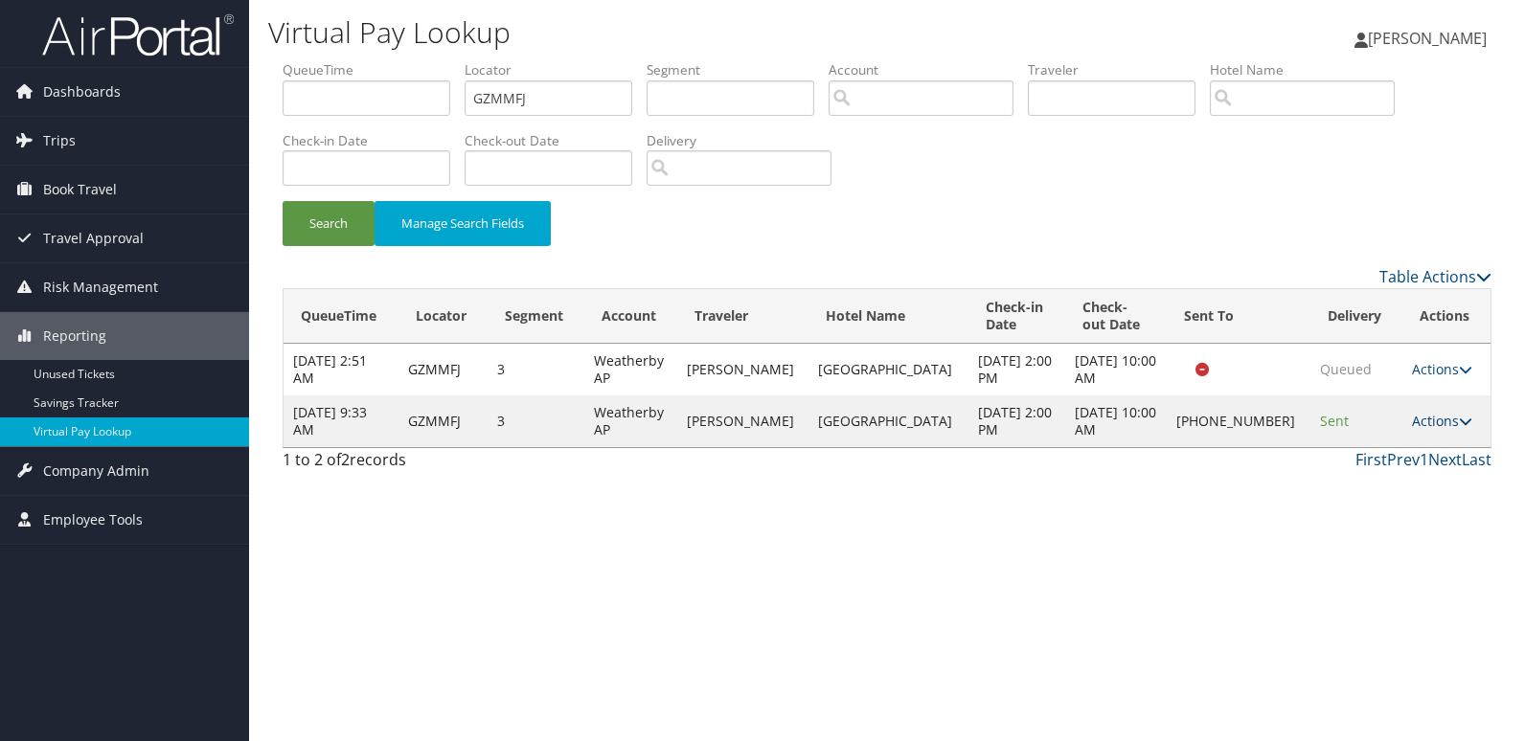
click at [1440, 421] on link "Actions" at bounding box center [1442, 421] width 60 height 18
click at [1403, 491] on link "Logs" at bounding box center [1373, 482] width 164 height 33
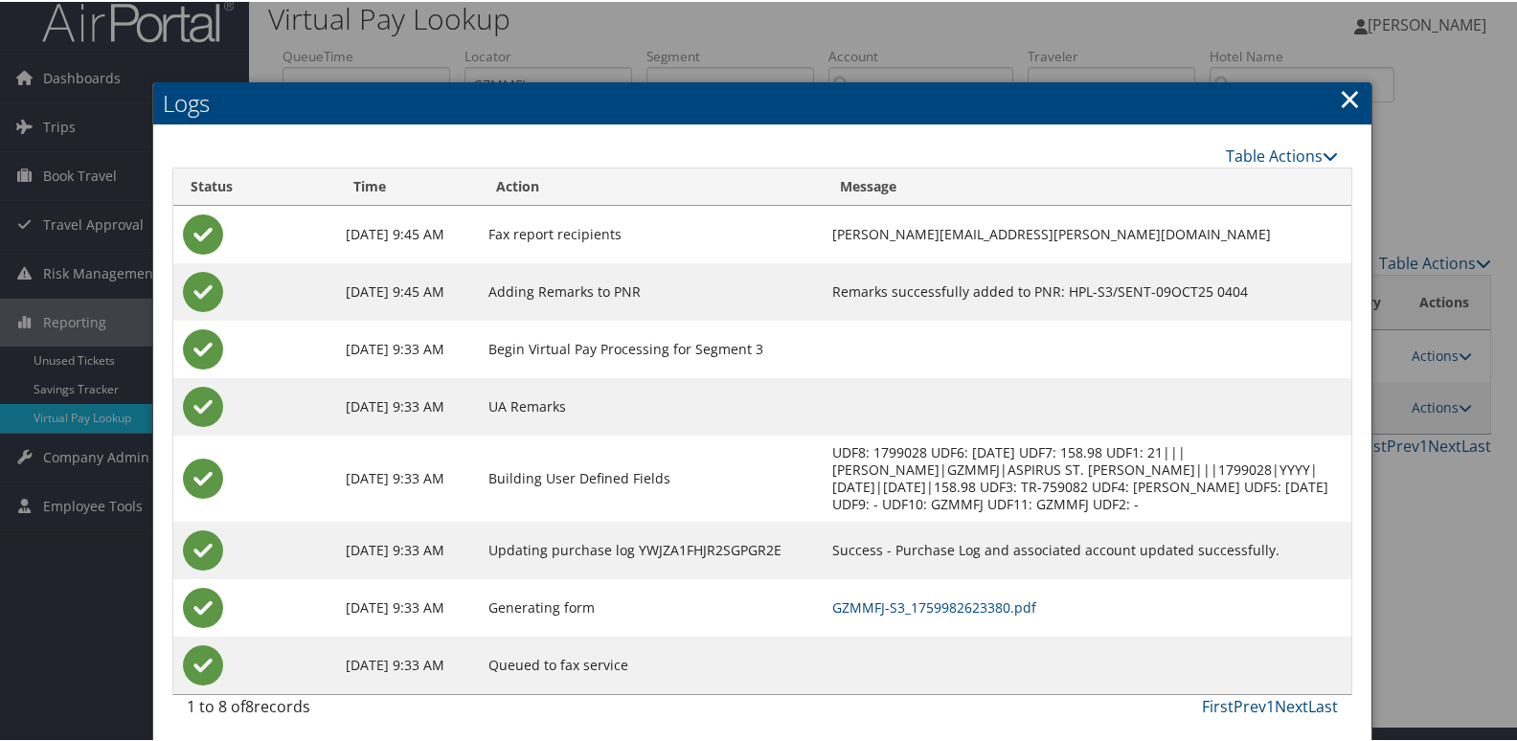
scroll to position [20, 0]
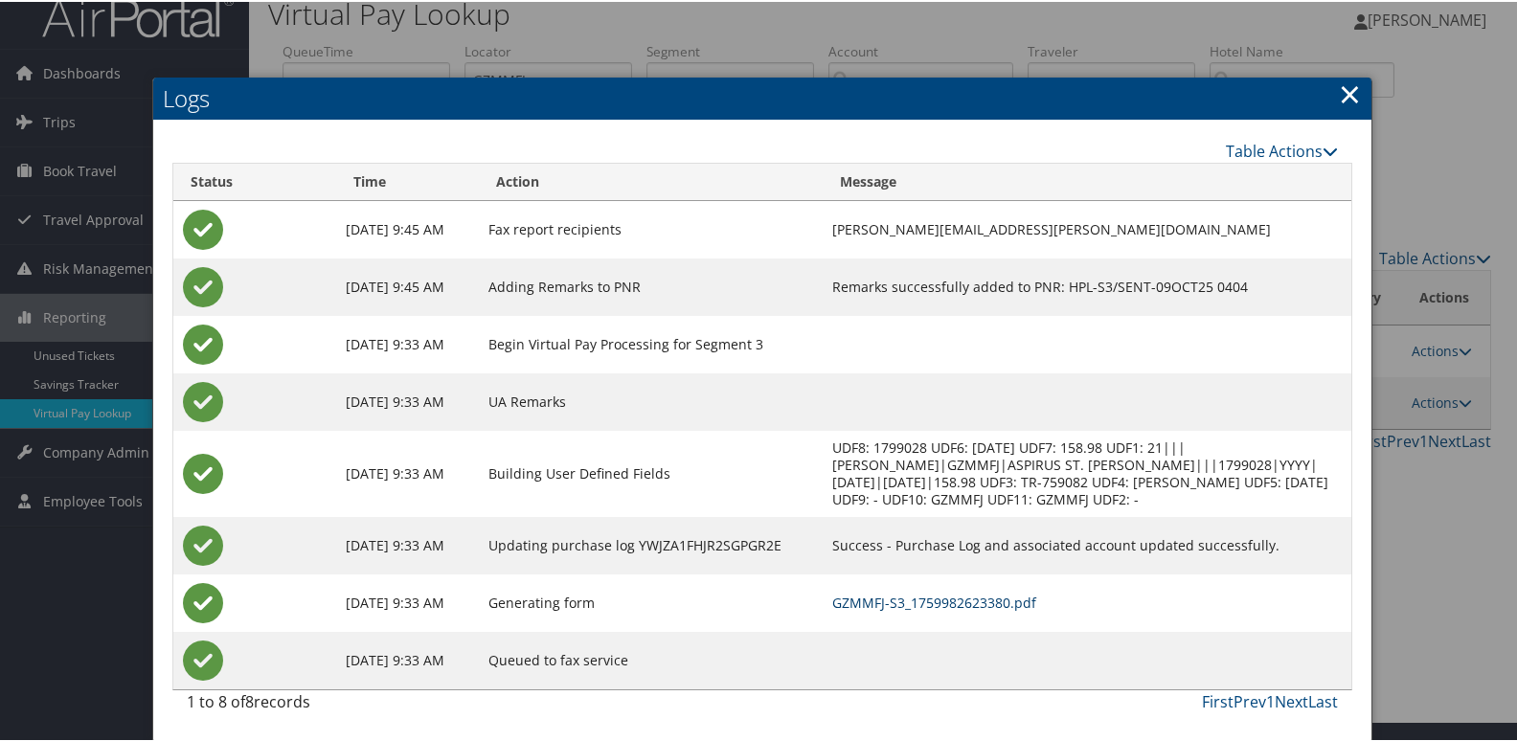
click at [1015, 598] on link "GZMMFJ-S3_1759982623380.pdf" at bounding box center [934, 601] width 204 height 18
